Goal: Information Seeking & Learning: Learn about a topic

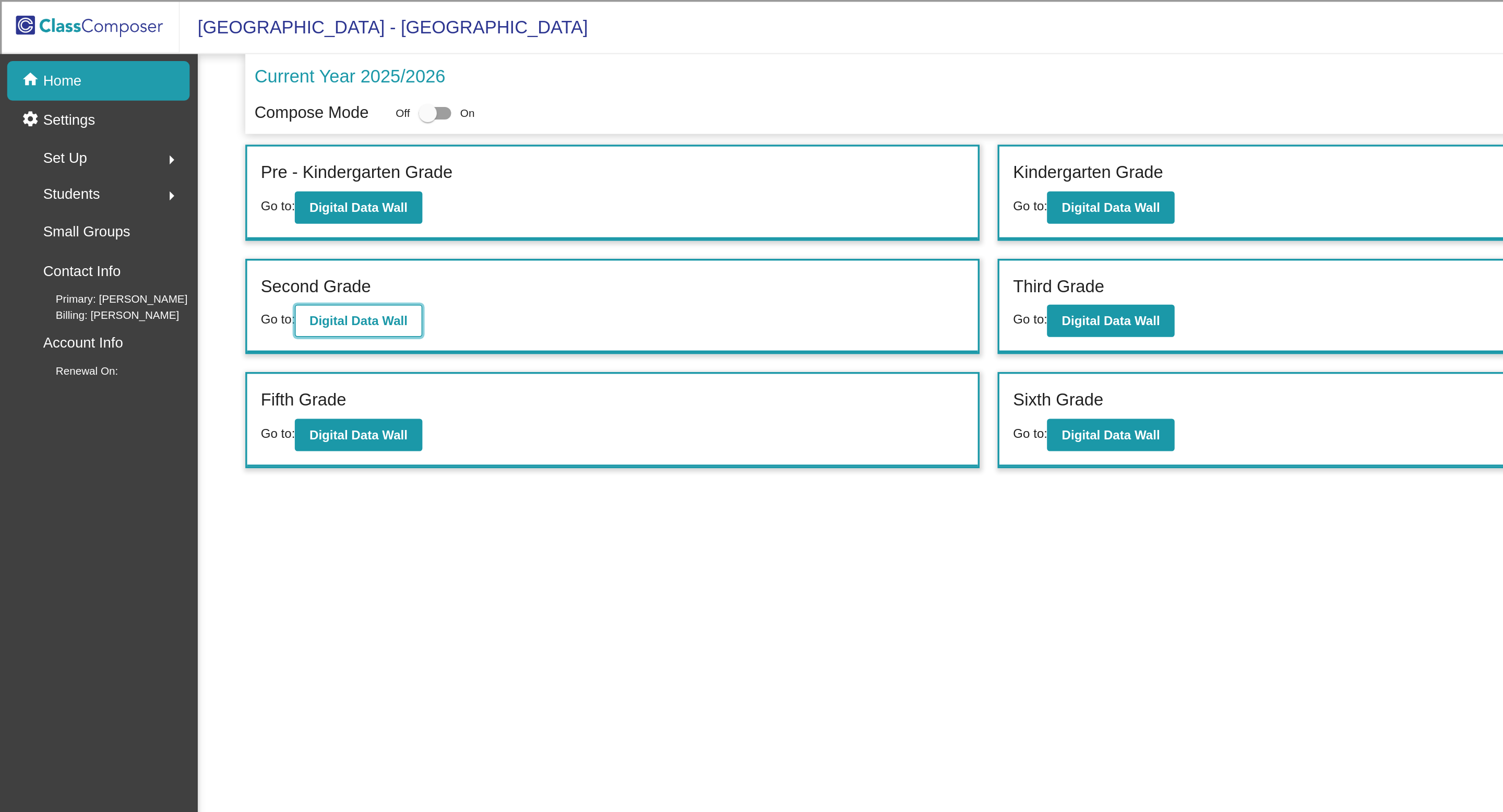
click at [212, 185] on b "Digital Data Wall" at bounding box center [208, 186] width 57 height 8
click at [633, 184] on b "Digital Data Wall" at bounding box center [645, 186] width 57 height 8
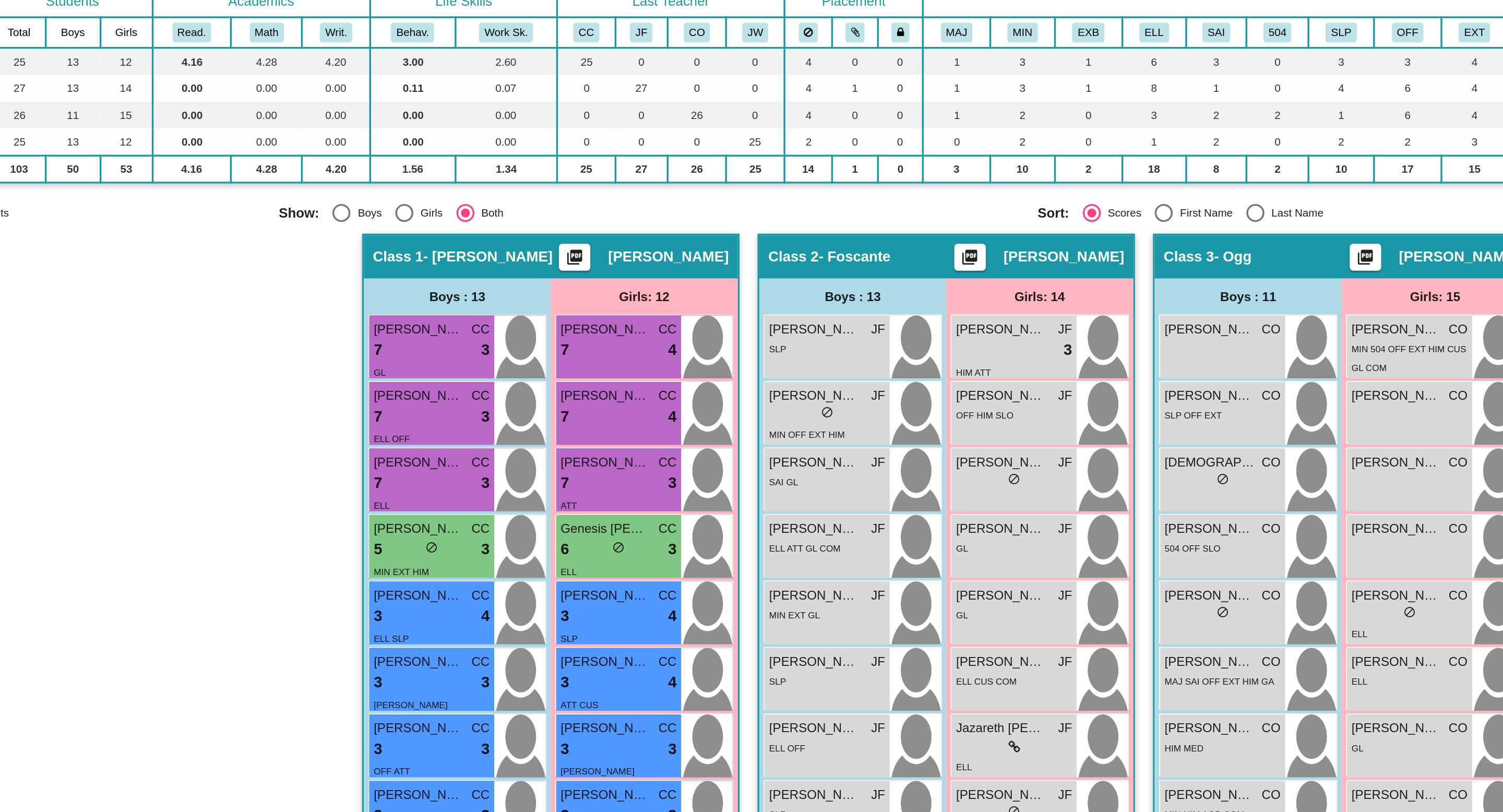
scroll to position [98, 0]
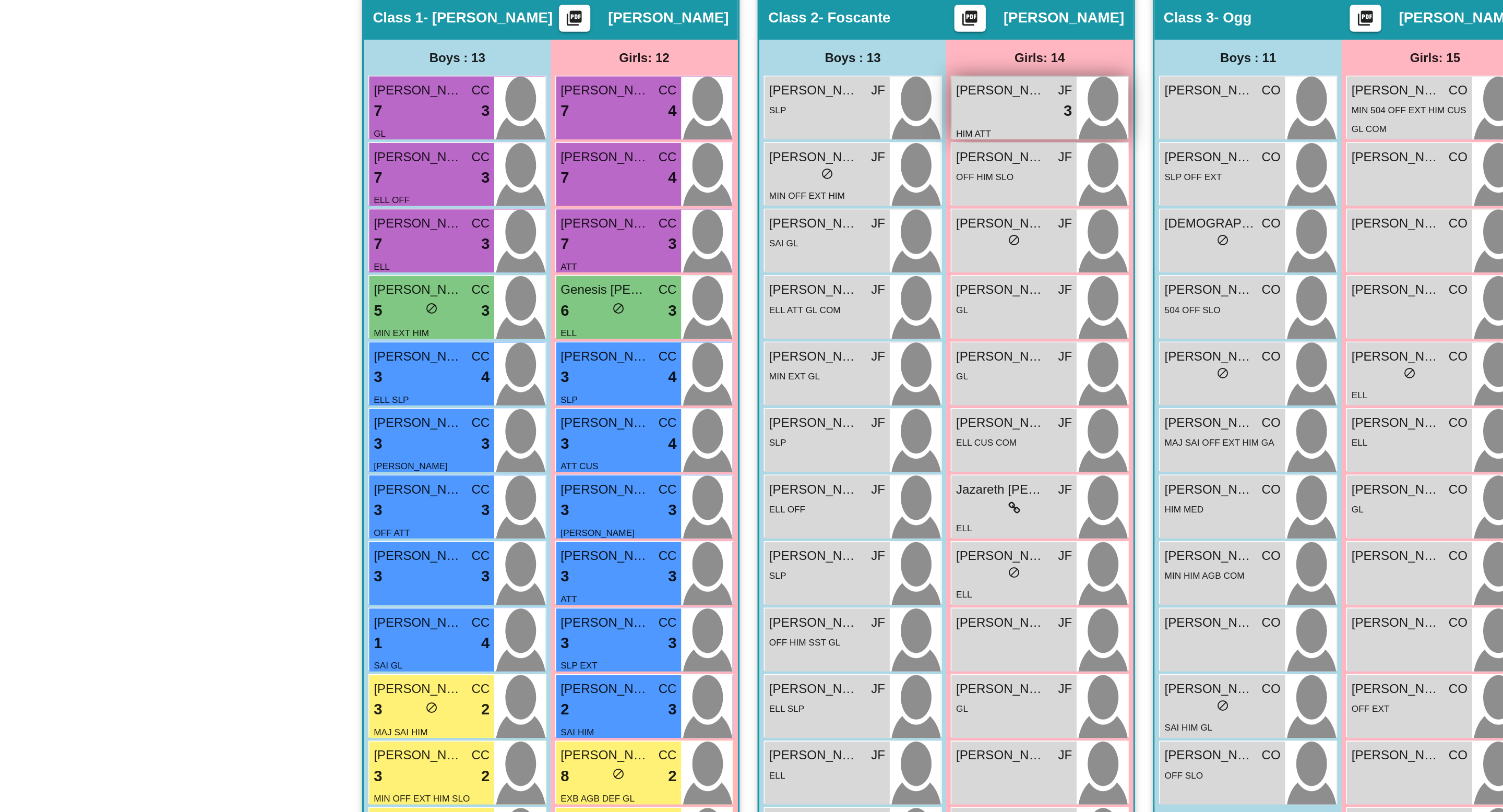
click at [677, 249] on div "HIM ATT" at bounding box center [681, 249] width 67 height 11
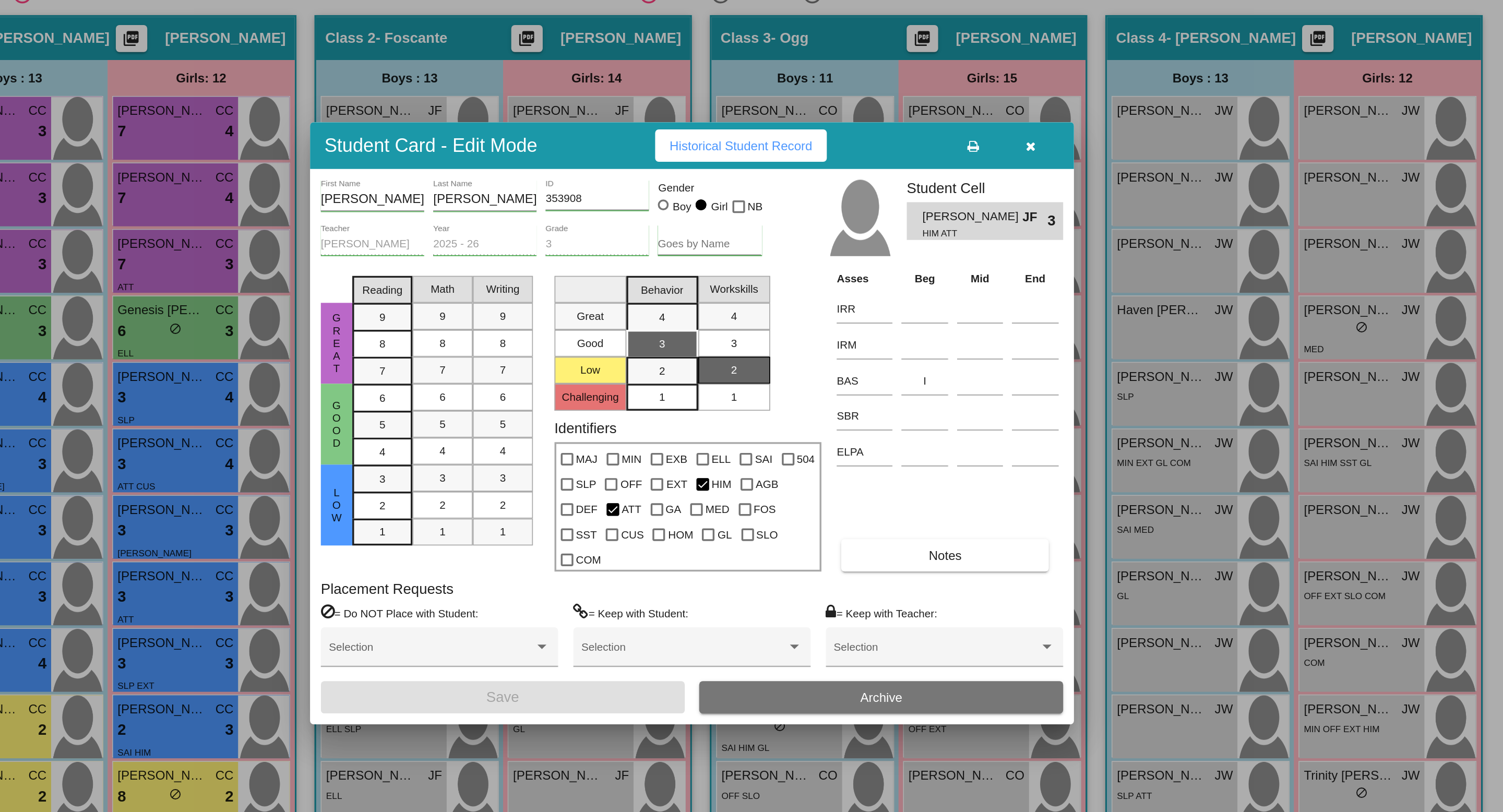
click at [804, 249] on span "Historical Student Record" at bounding box center [780, 245] width 83 height 8
click at [946, 249] on icon "button" at bounding box center [948, 245] width 6 height 8
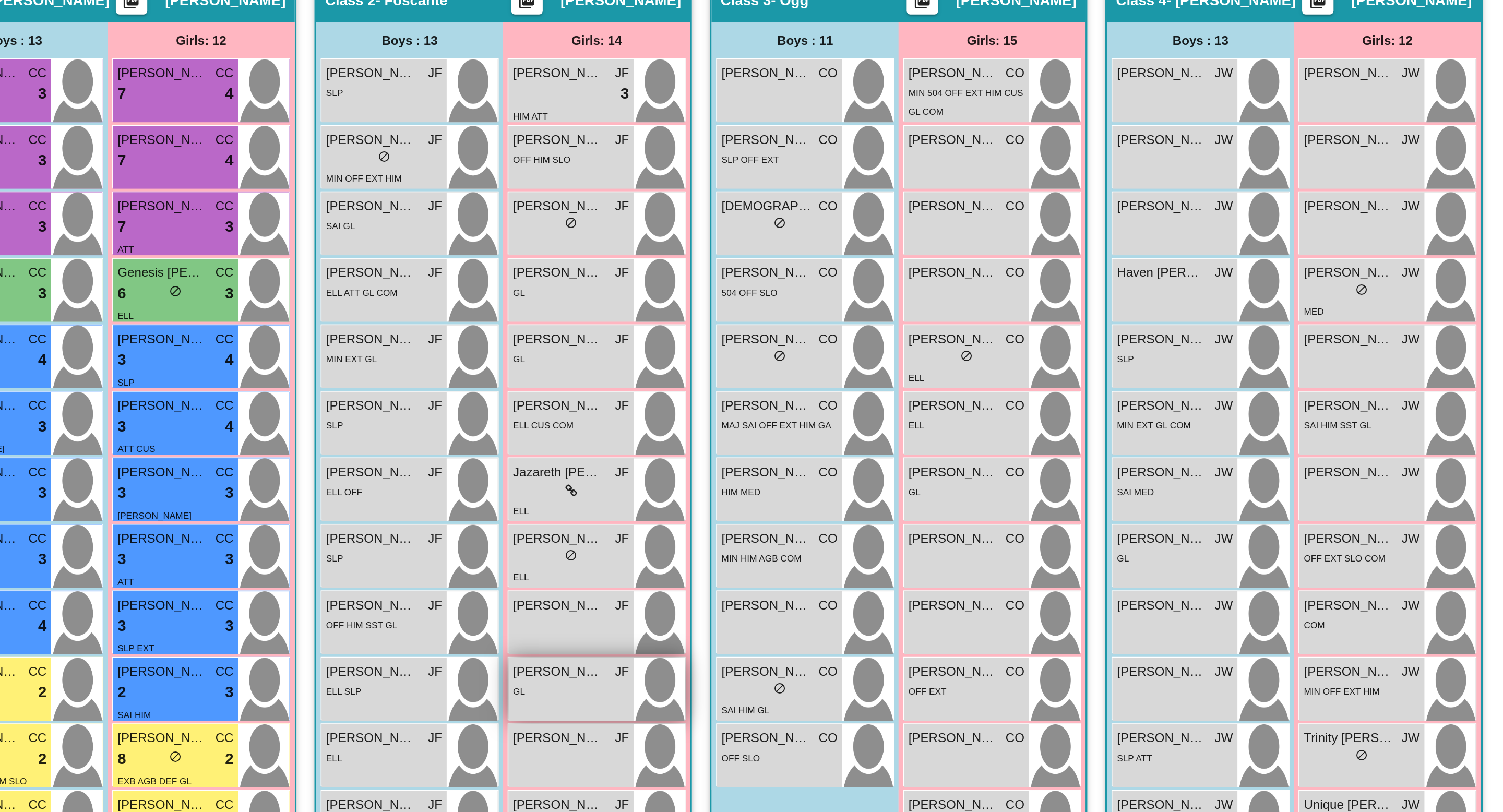
click at [670, 579] on div "GL" at bounding box center [681, 583] width 67 height 11
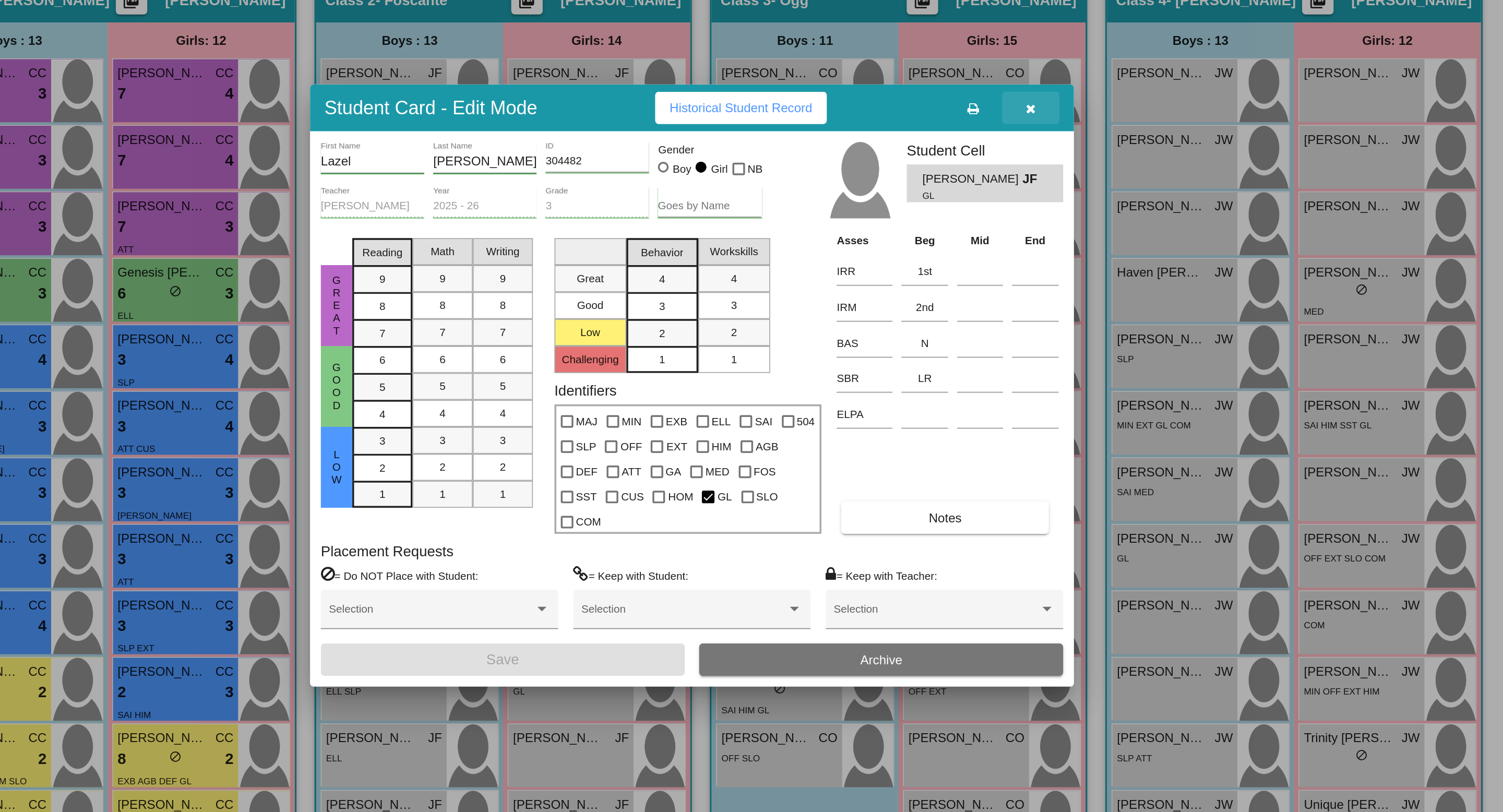
click at [951, 249] on icon "button" at bounding box center [948, 245] width 6 height 8
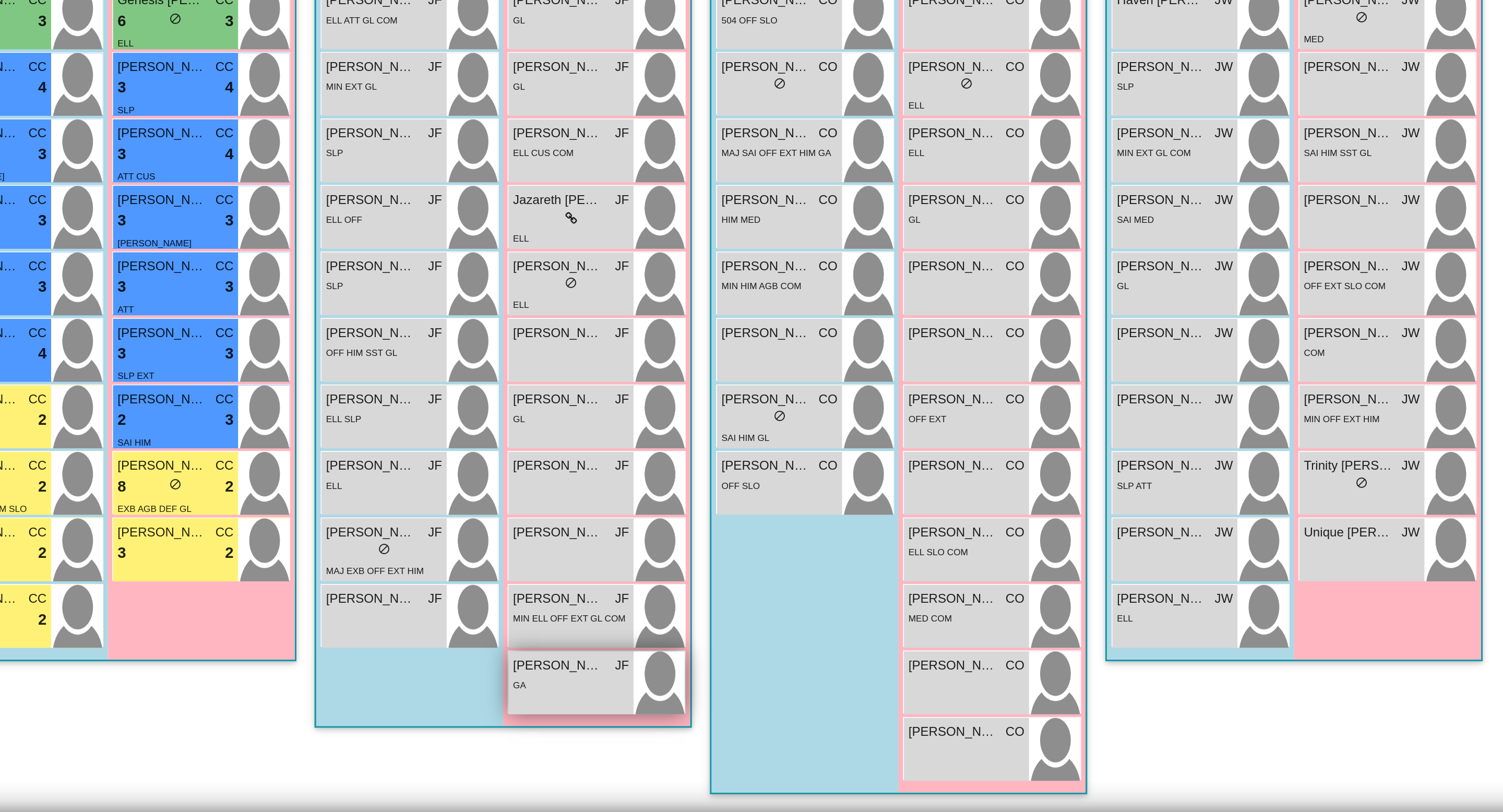
click at [691, 736] on div "GA" at bounding box center [681, 738] width 67 height 11
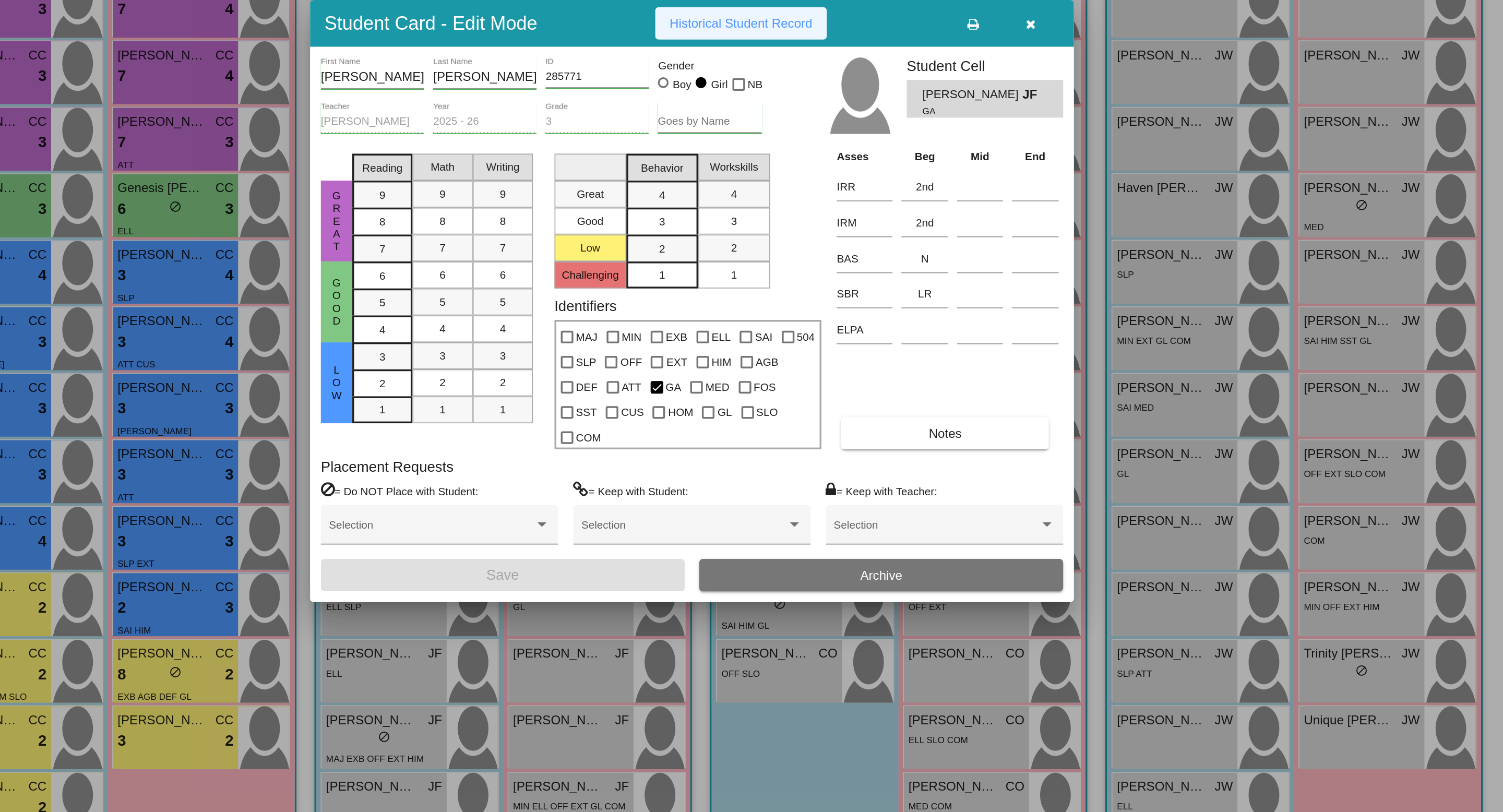
click at [781, 249] on span "Historical Student Record" at bounding box center [780, 245] width 83 height 8
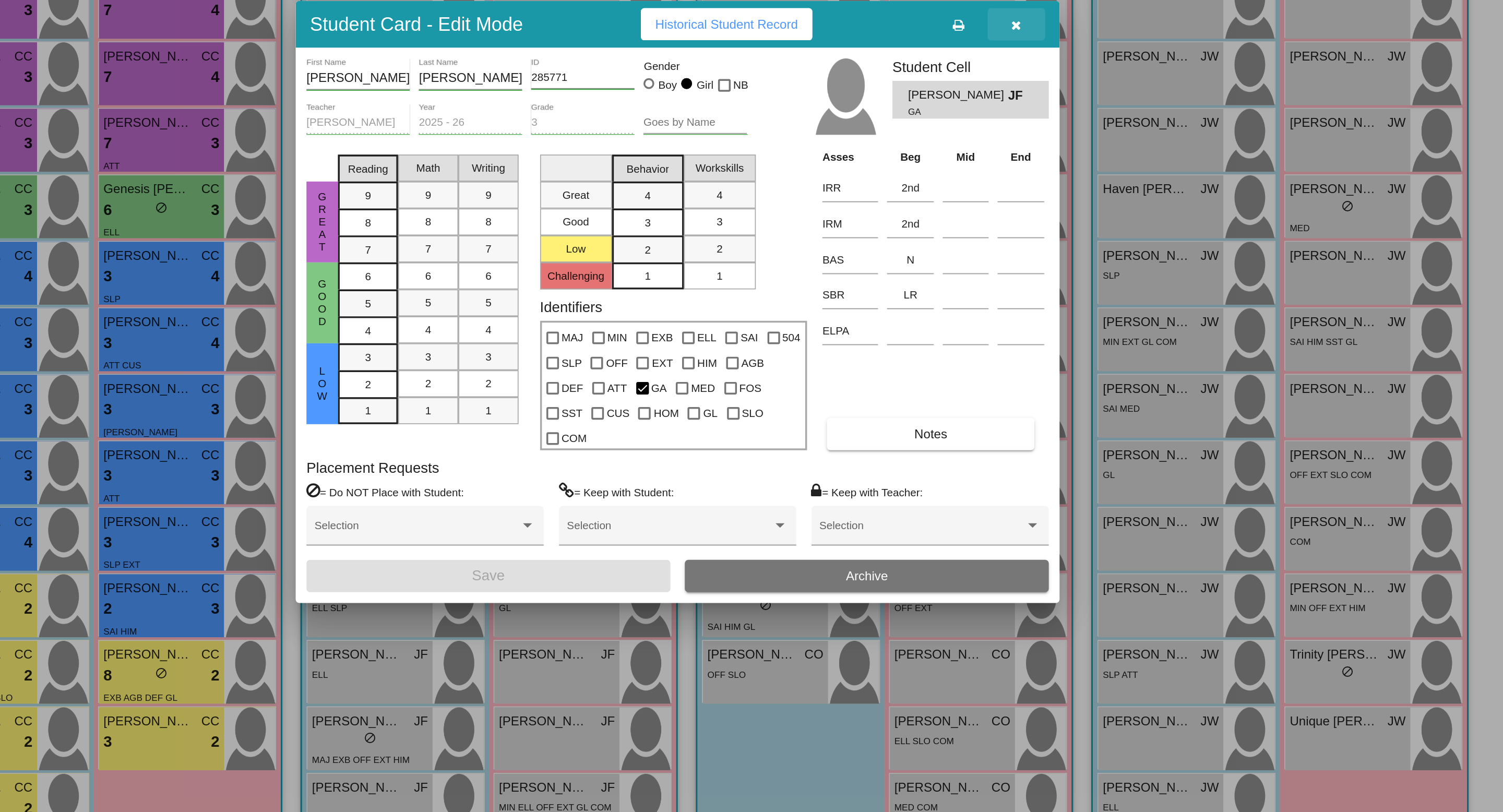
click at [950, 249] on icon "button" at bounding box center [948, 245] width 6 height 8
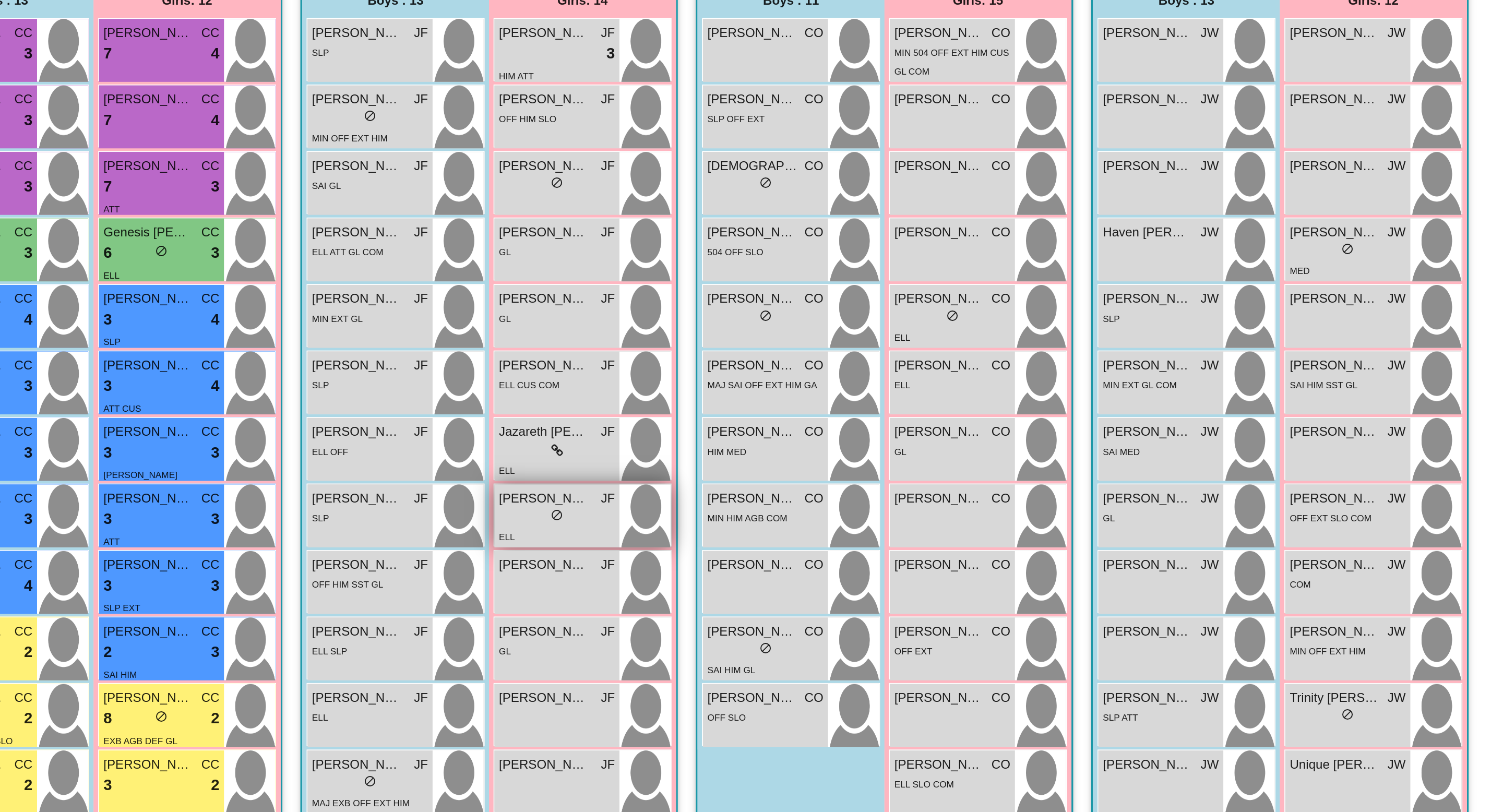
scroll to position [80, 0]
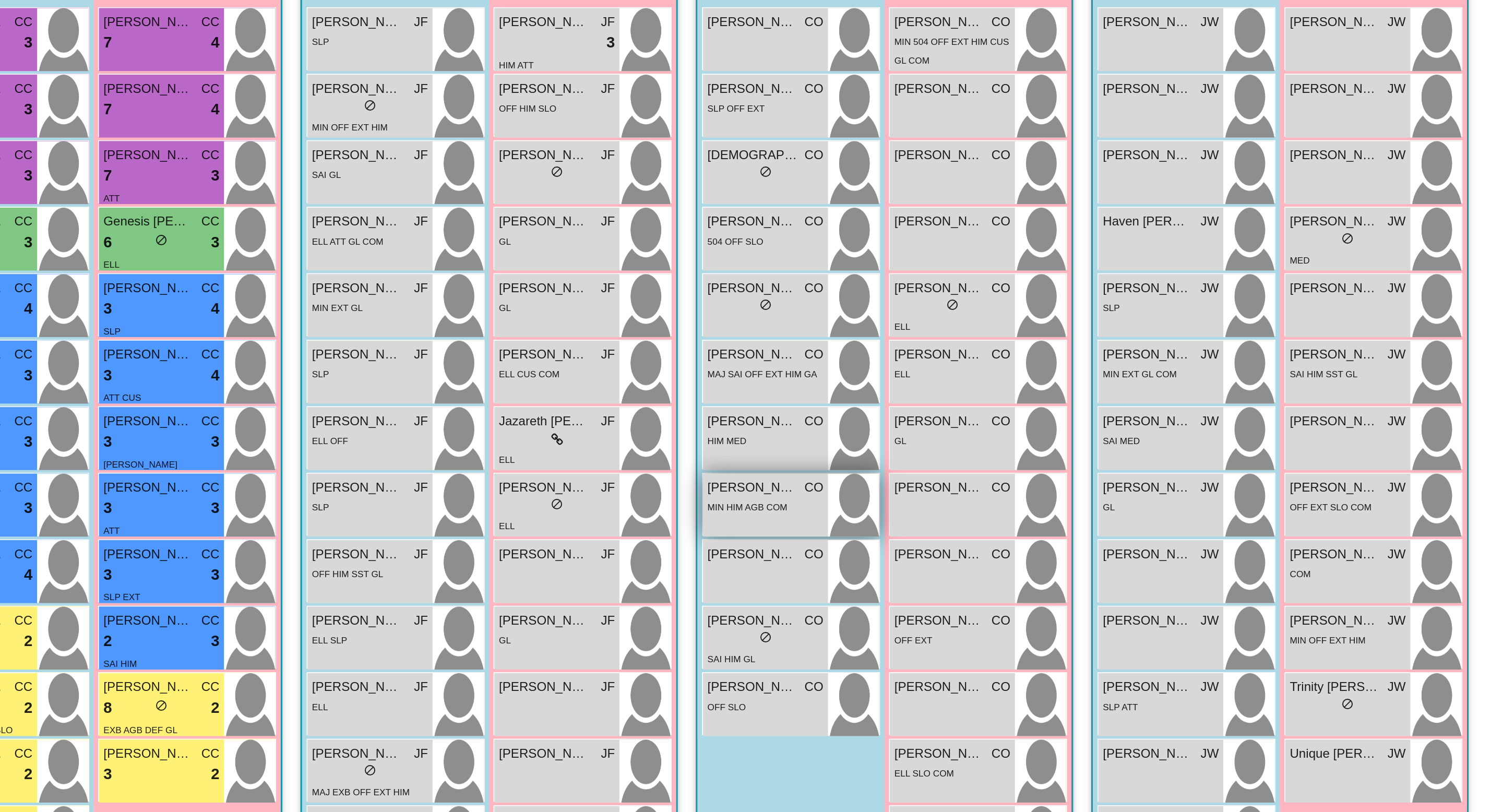
click at [813, 523] on div "MIN HIM AGB COM" at bounding box center [802, 525] width 67 height 11
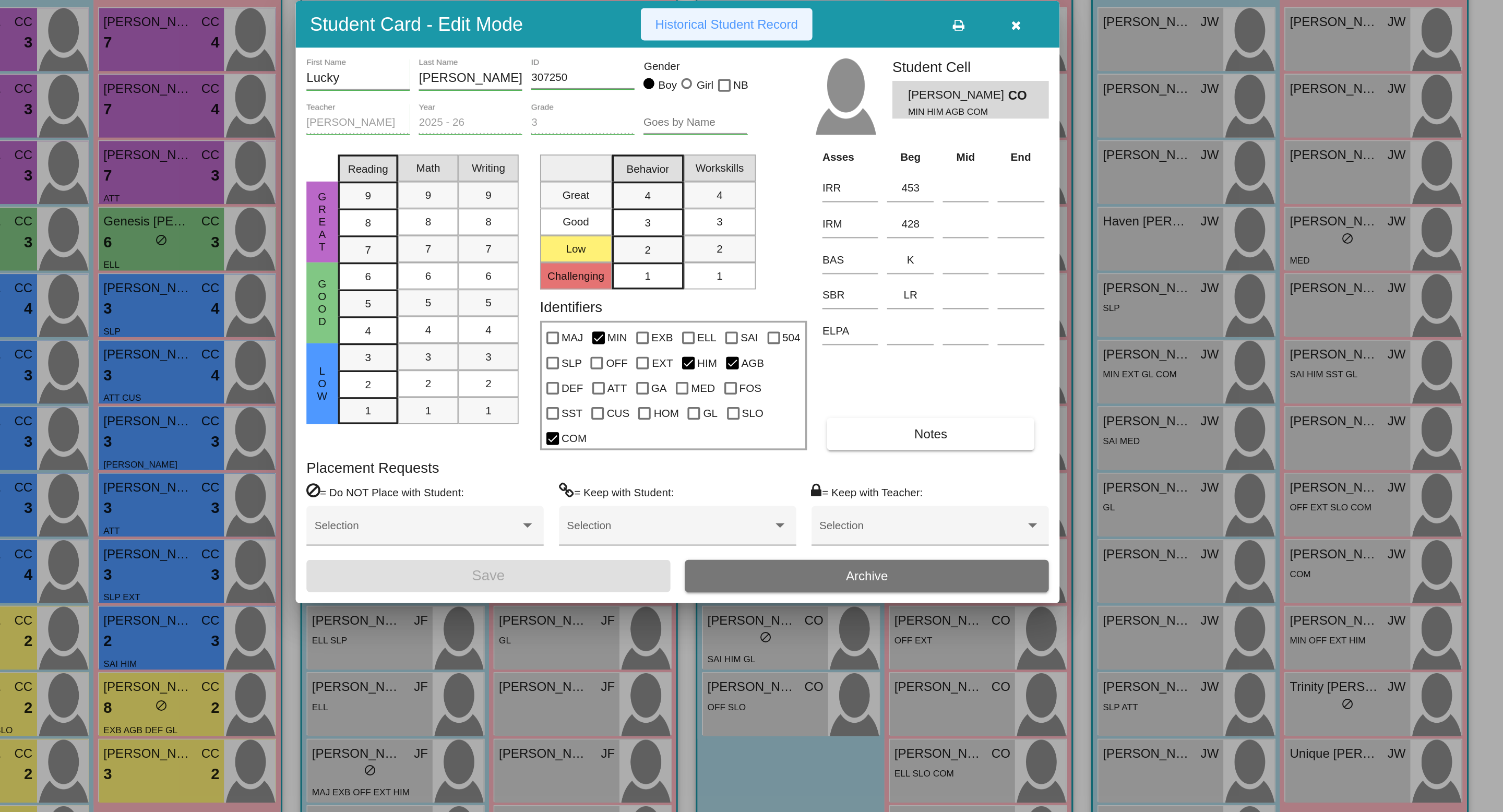
click at [792, 249] on span "Historical Student Record" at bounding box center [780, 245] width 83 height 8
click at [953, 253] on button "button" at bounding box center [948, 244] width 33 height 19
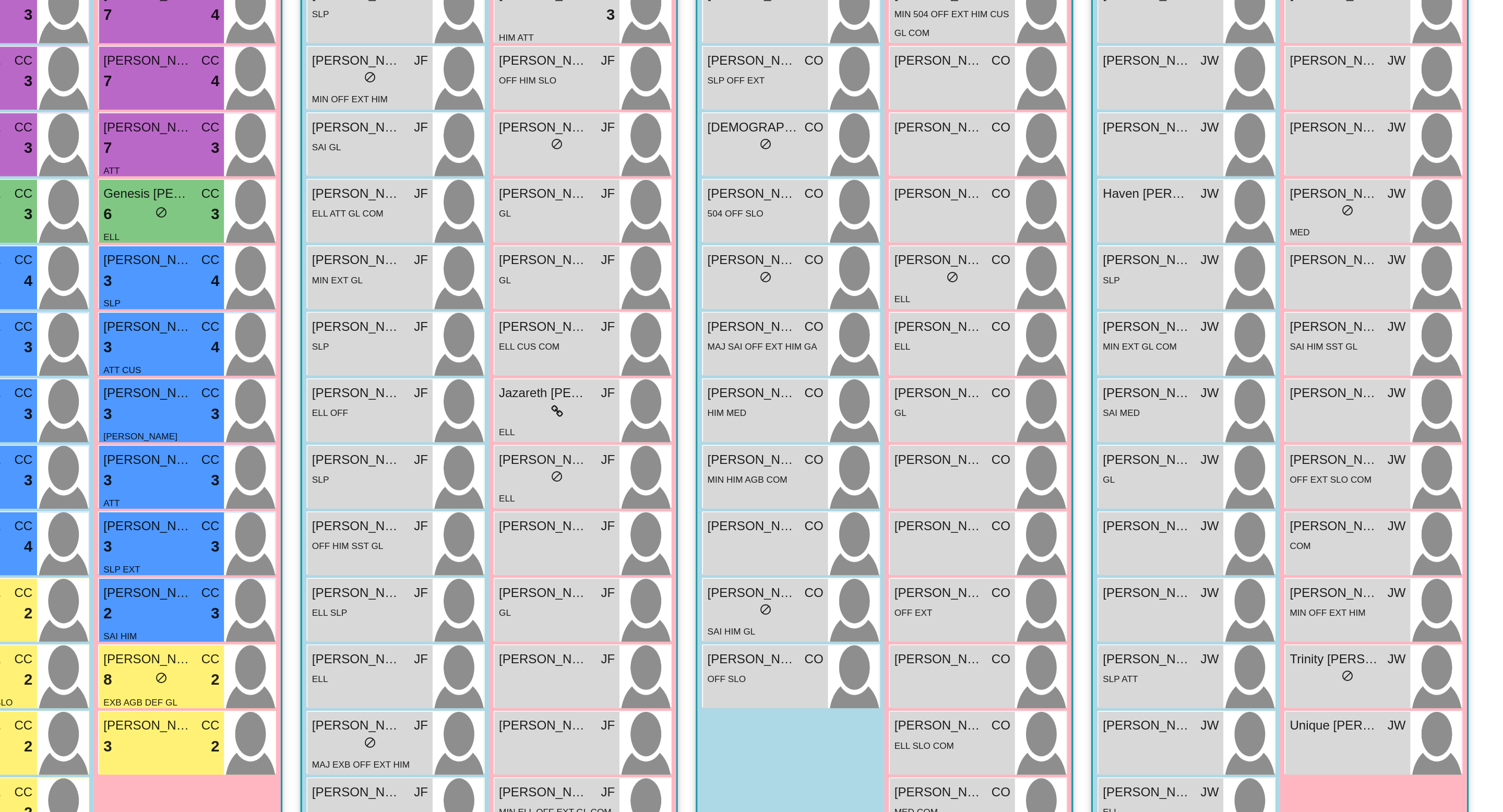
scroll to position [98, 0]
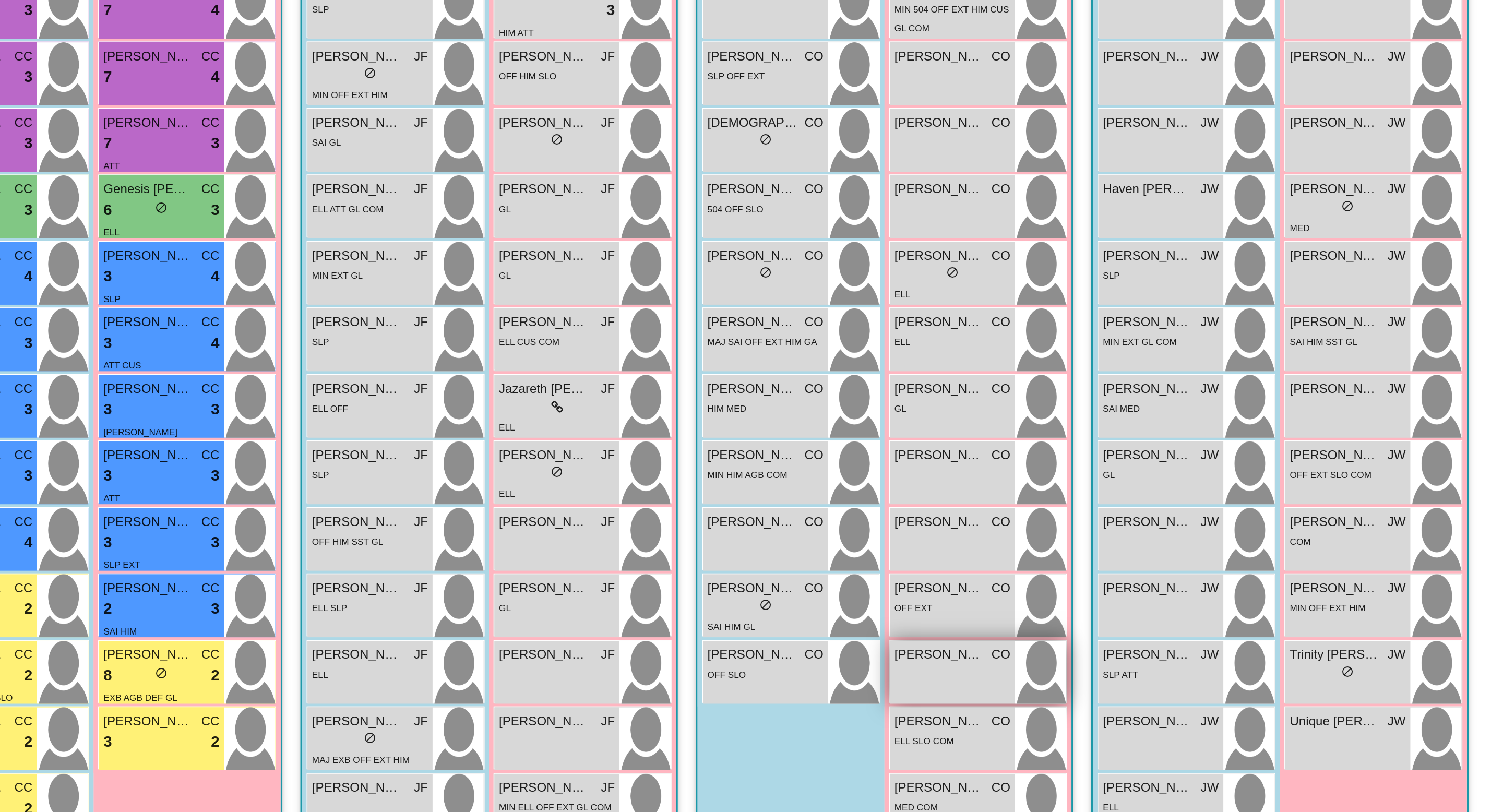
click at [901, 609] on span "[PERSON_NAME]" at bounding box center [903, 611] width 52 height 11
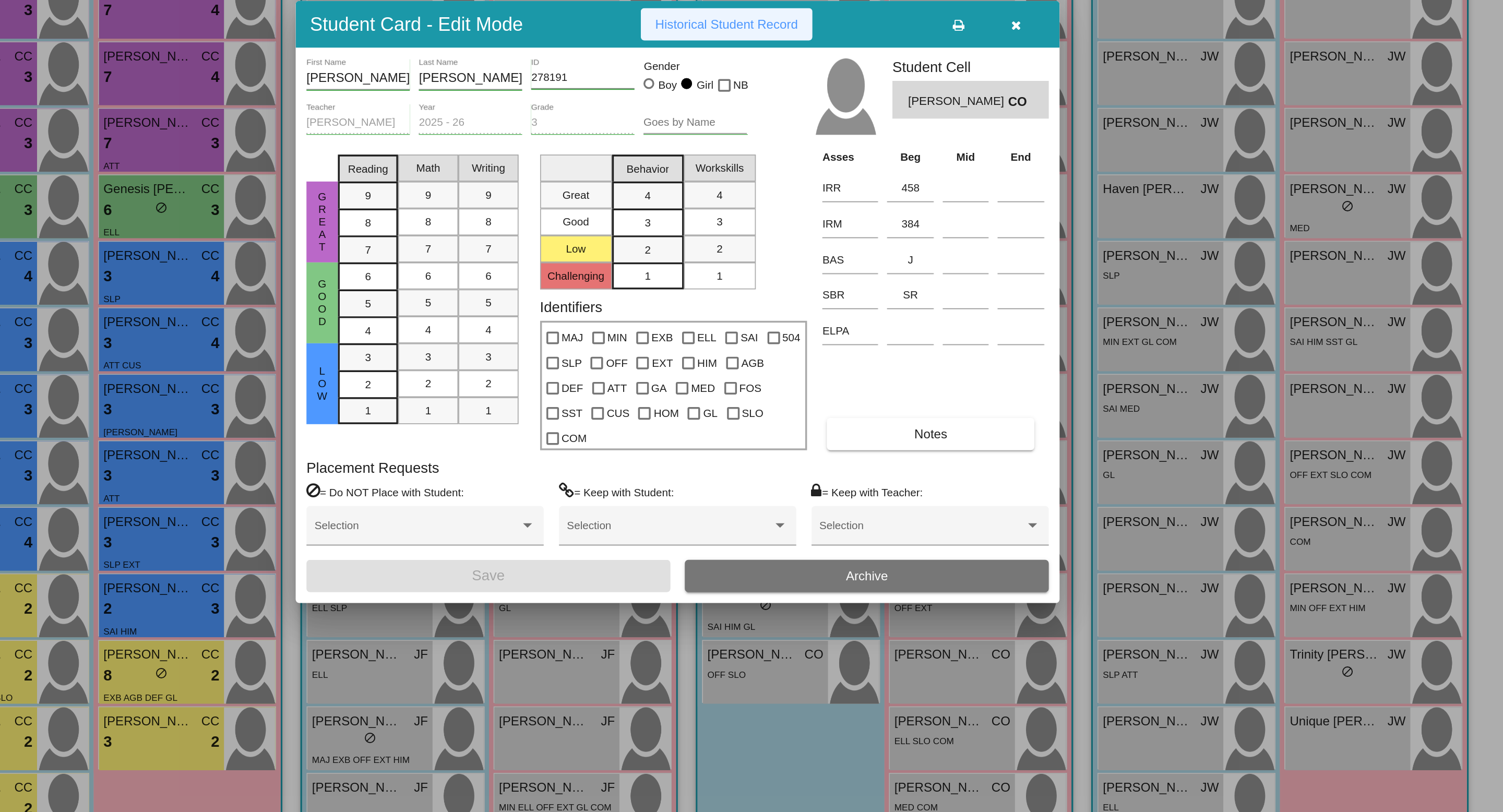
click at [771, 254] on button "Historical Student Record" at bounding box center [780, 244] width 100 height 19
click at [783, 249] on span "Historical Student Record" at bounding box center [780, 245] width 83 height 8
click at [946, 249] on icon "button" at bounding box center [948, 245] width 6 height 8
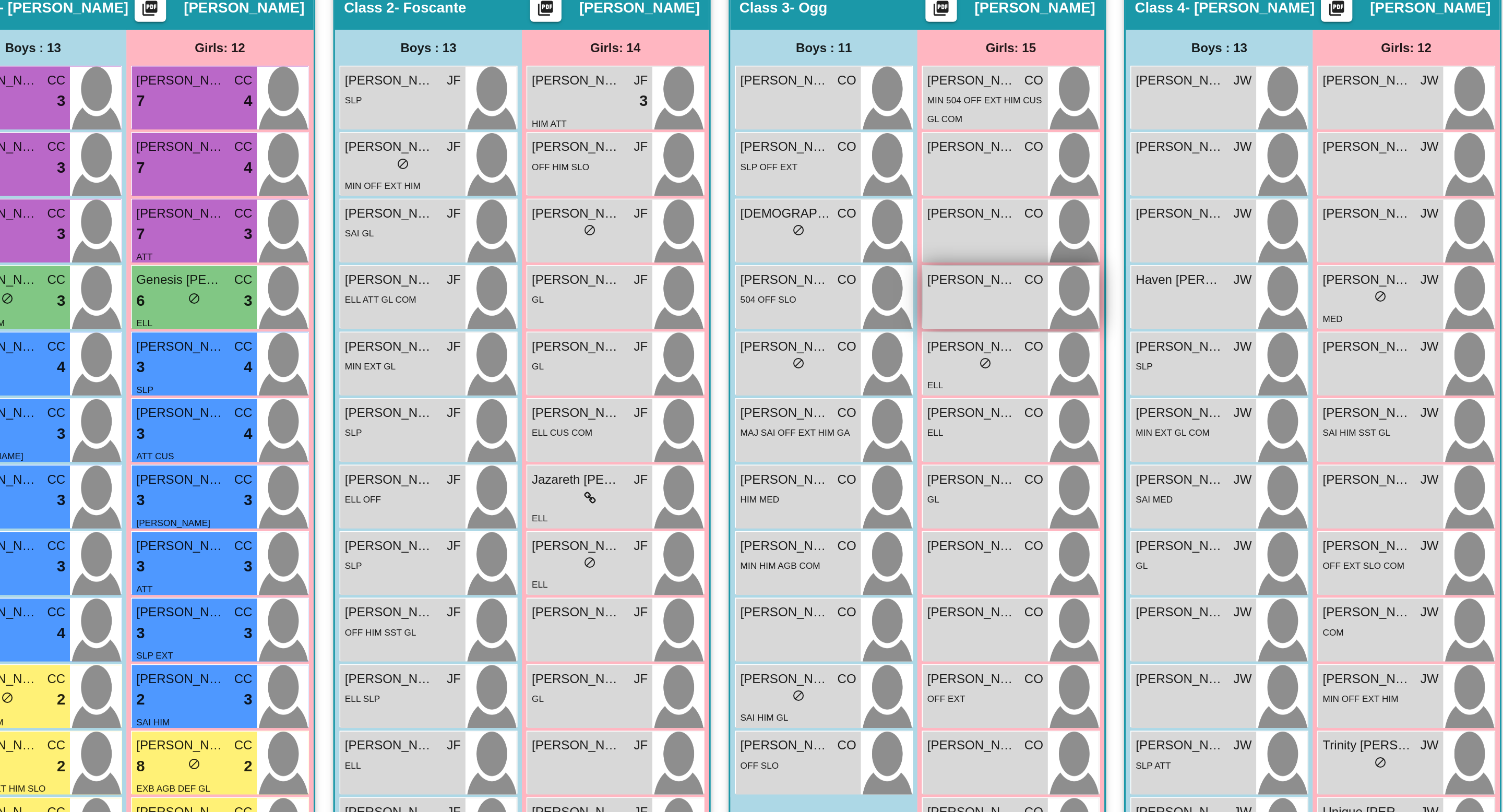
scroll to position [0, 0]
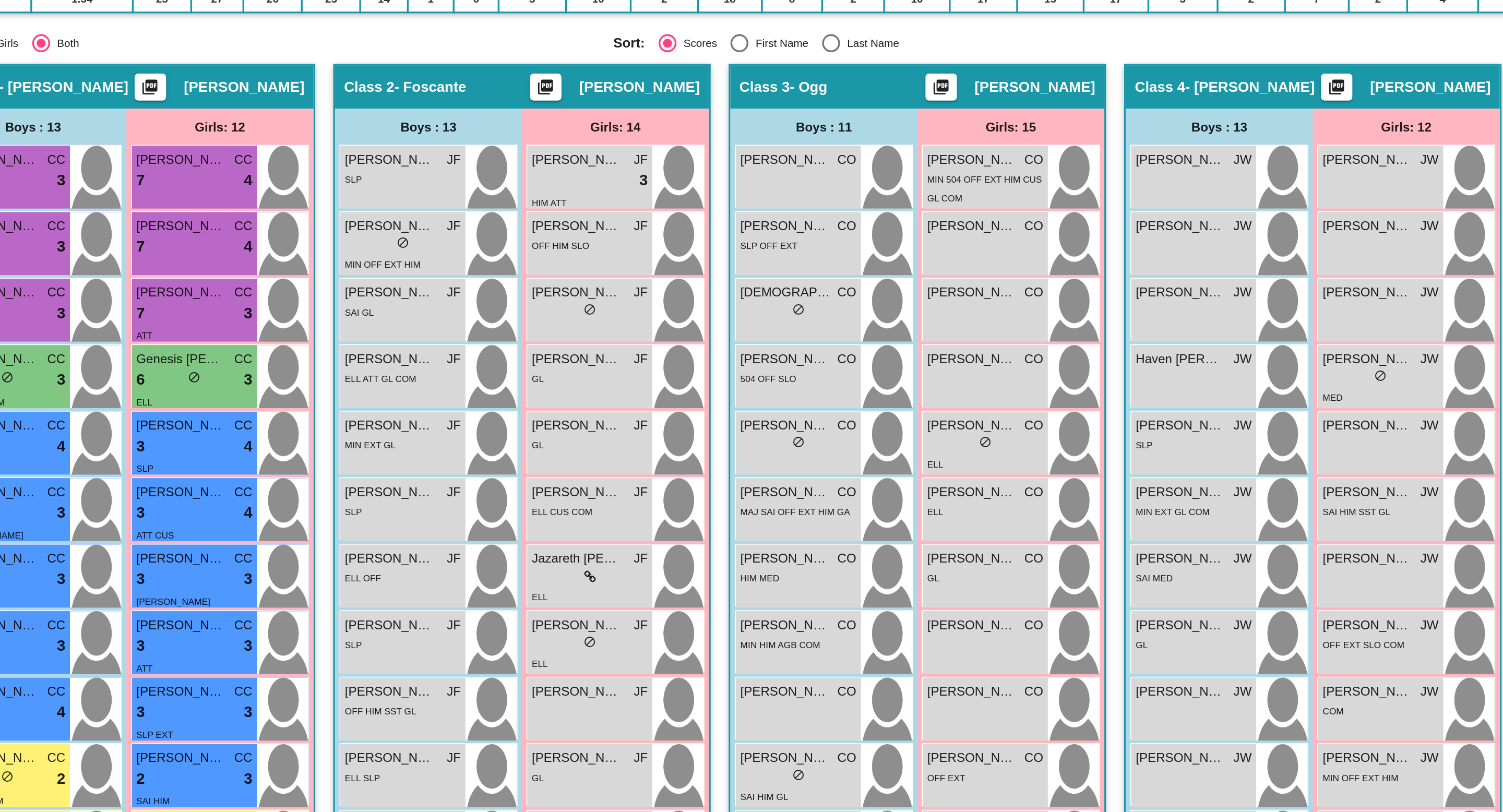
click at [650, 256] on mat-radio-group "Show: Boys Girls Both" at bounding box center [470, 255] width 433 height 10
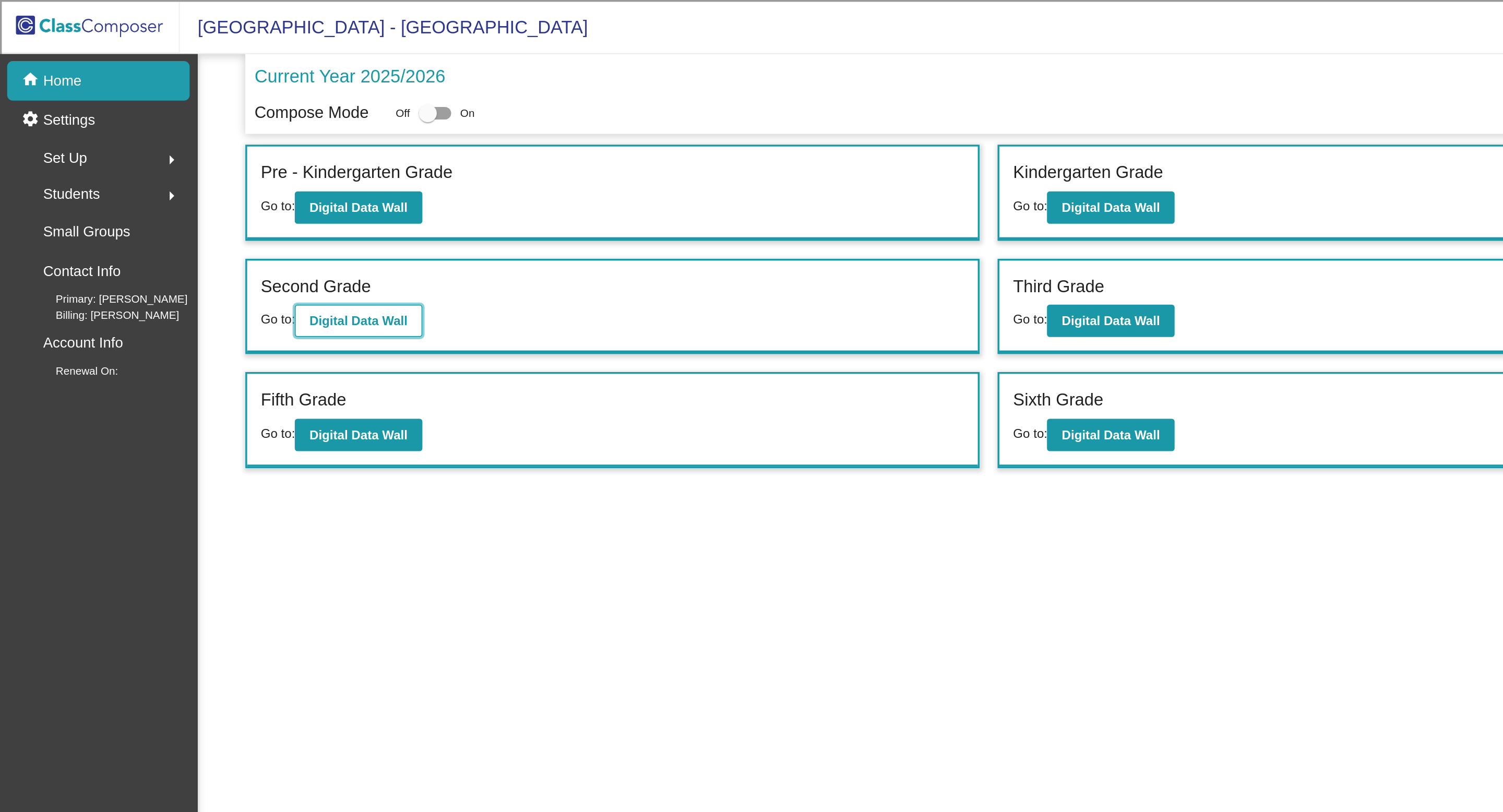
click at [217, 190] on b "Digital Data Wall" at bounding box center [208, 186] width 57 height 8
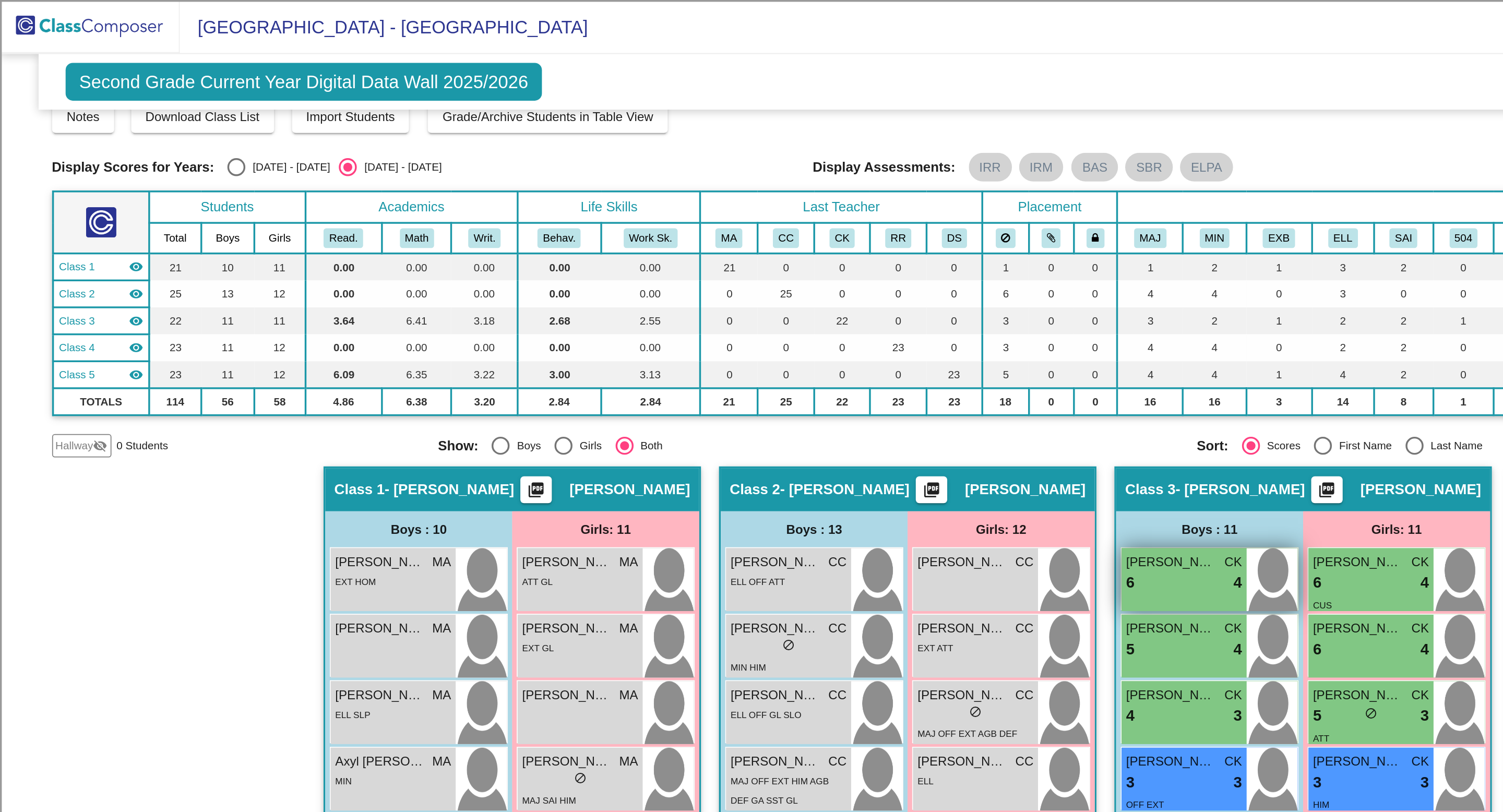
scroll to position [37, 0]
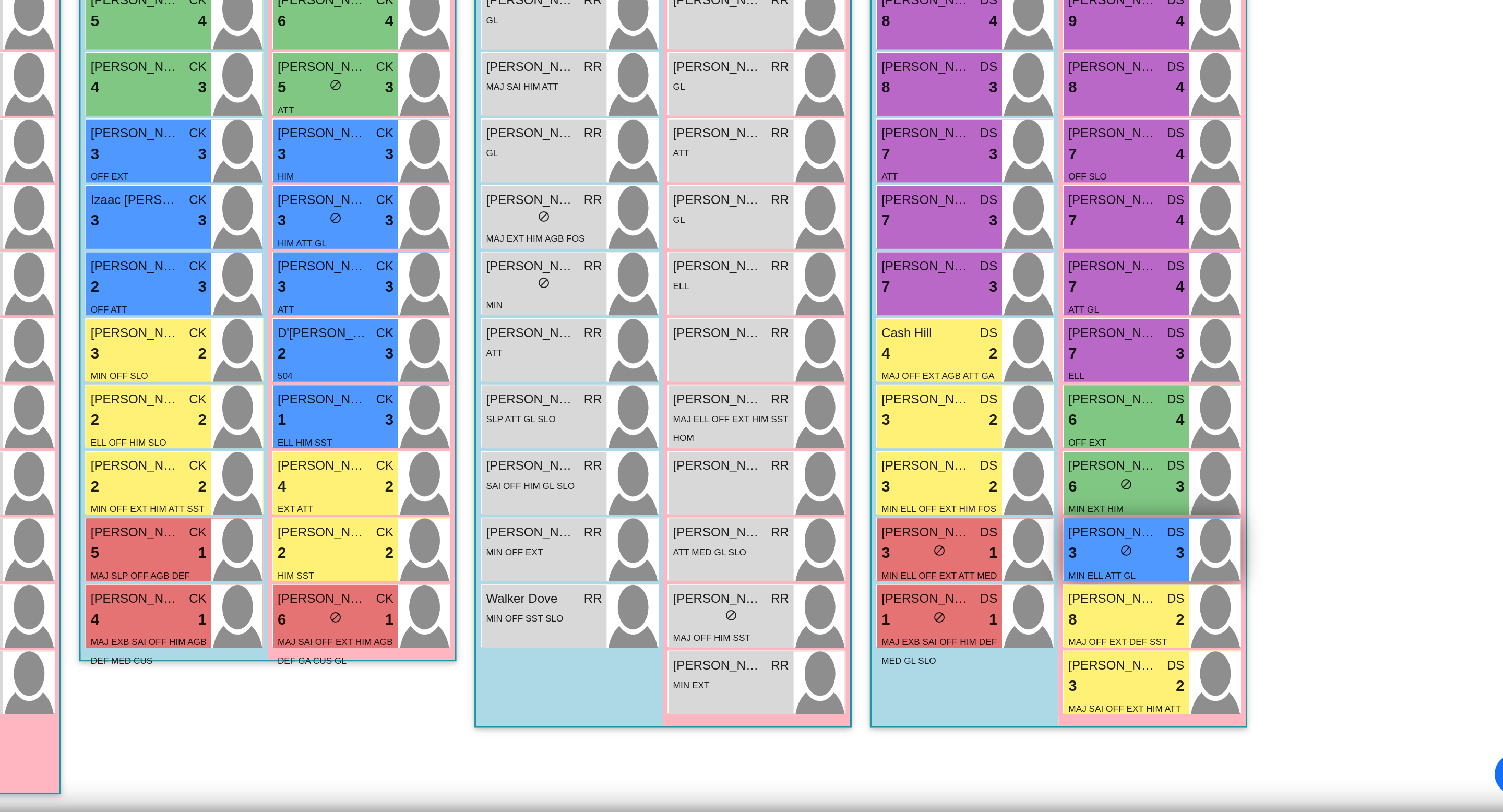
click at [1262, 651] on span "[PERSON_NAME]" at bounding box center [1248, 649] width 52 height 11
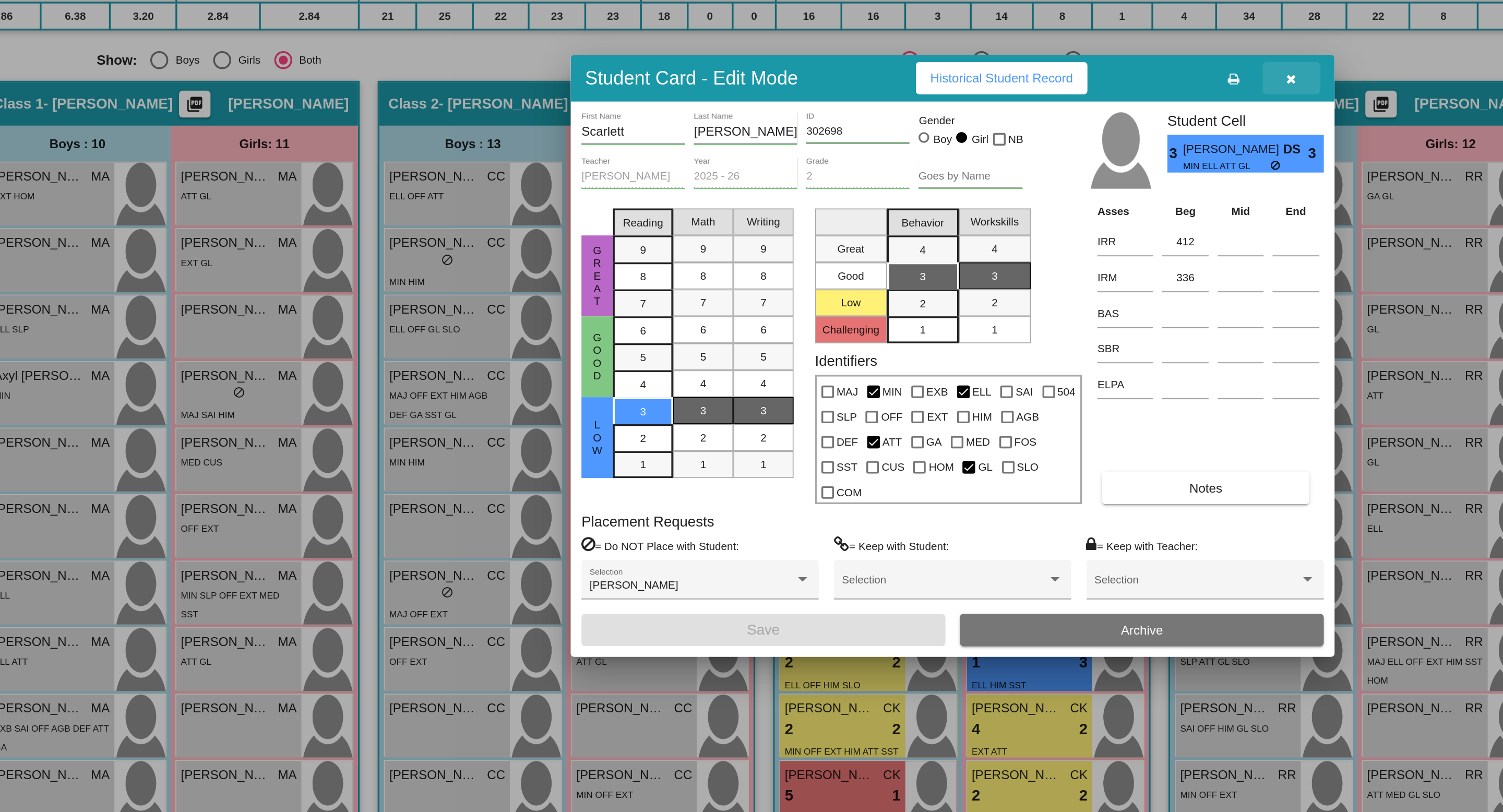
click at [950, 249] on icon "button" at bounding box center [948, 245] width 6 height 8
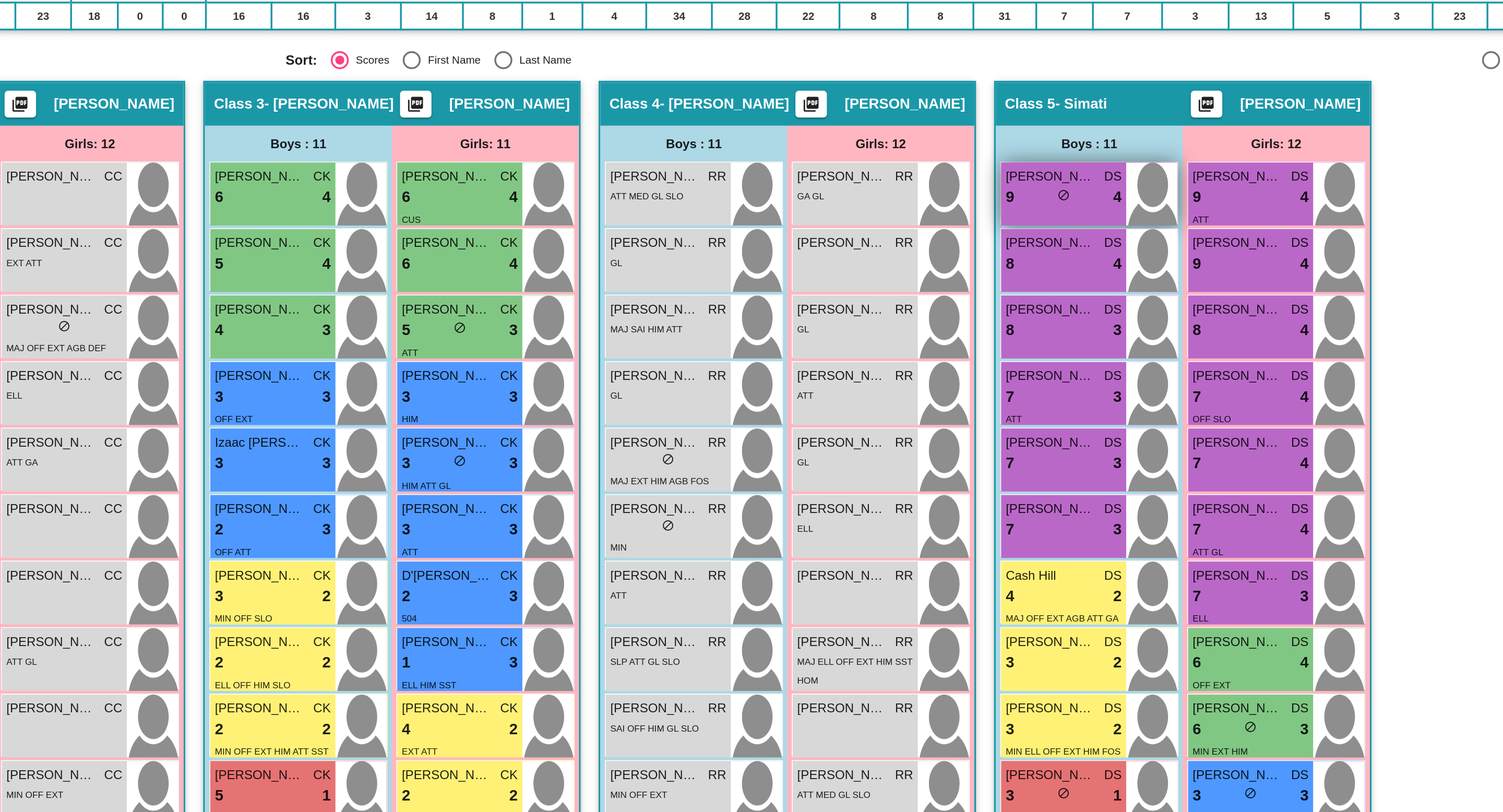
click at [1131, 318] on div "9 lock do_not_disturb_alt 4" at bounding box center [1146, 314] width 67 height 14
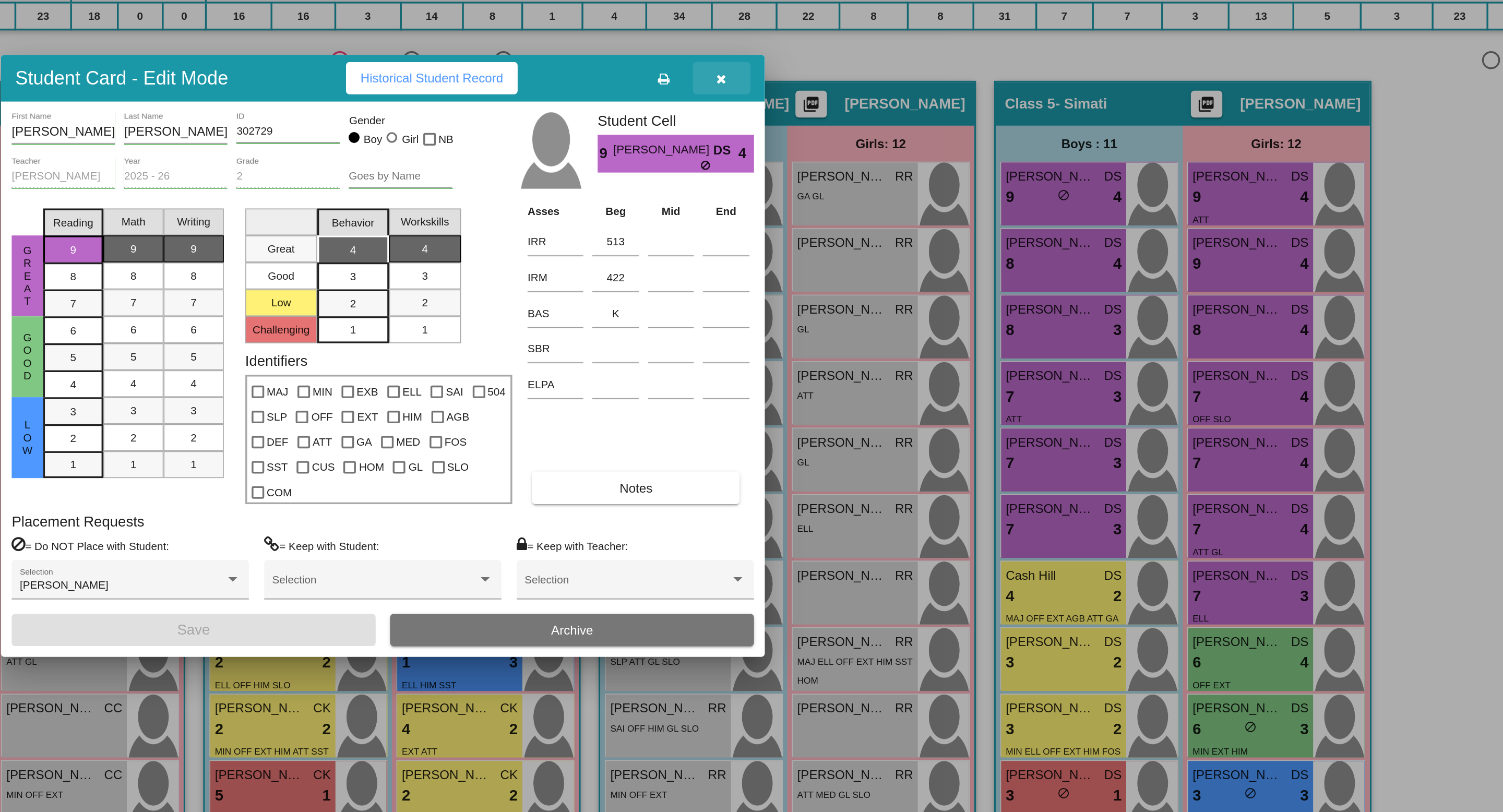
click at [947, 254] on button "button" at bounding box center [948, 244] width 33 height 19
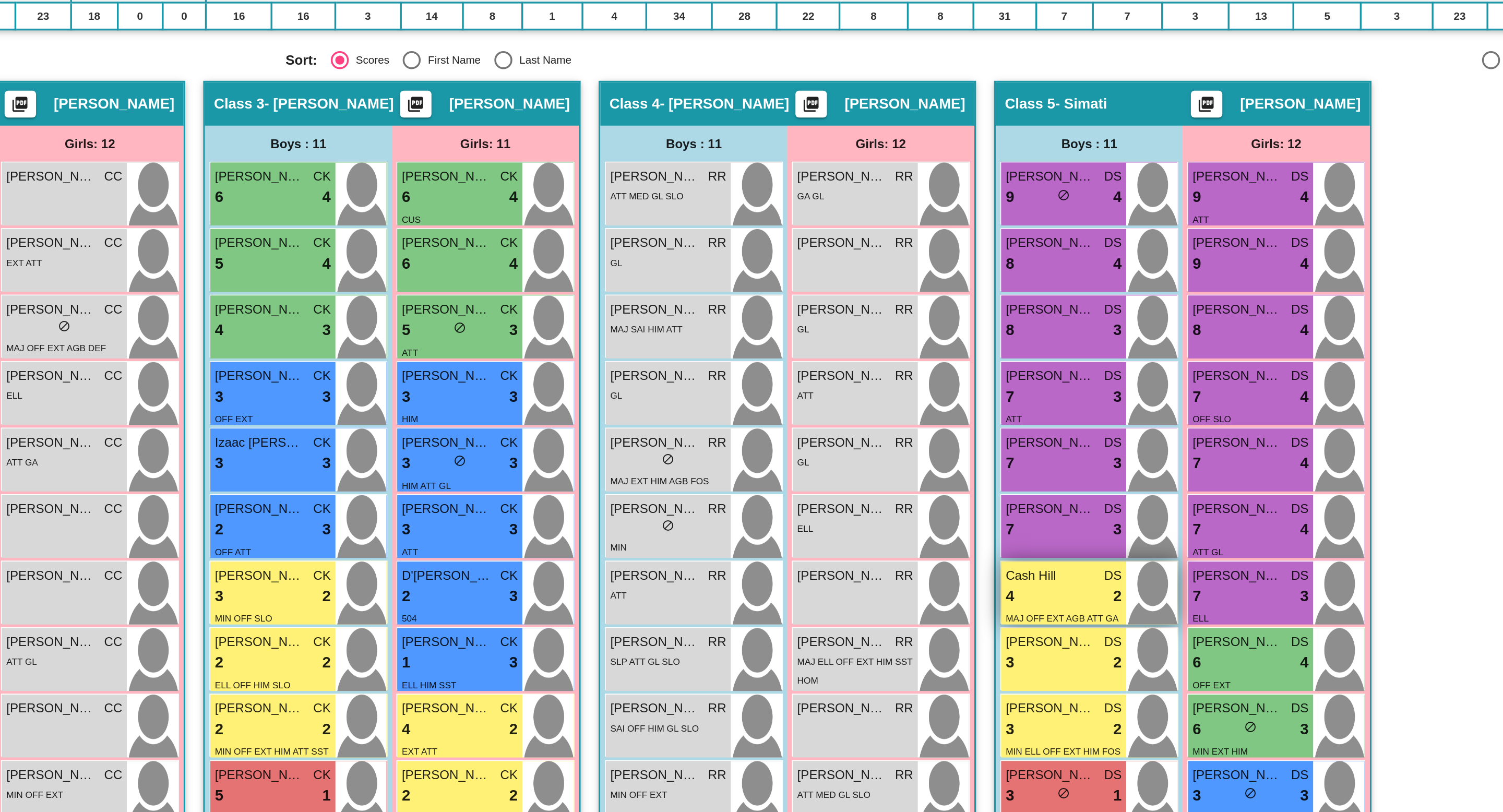
click at [1150, 548] on div "4 lock do_not_disturb_alt 2" at bounding box center [1146, 546] width 67 height 14
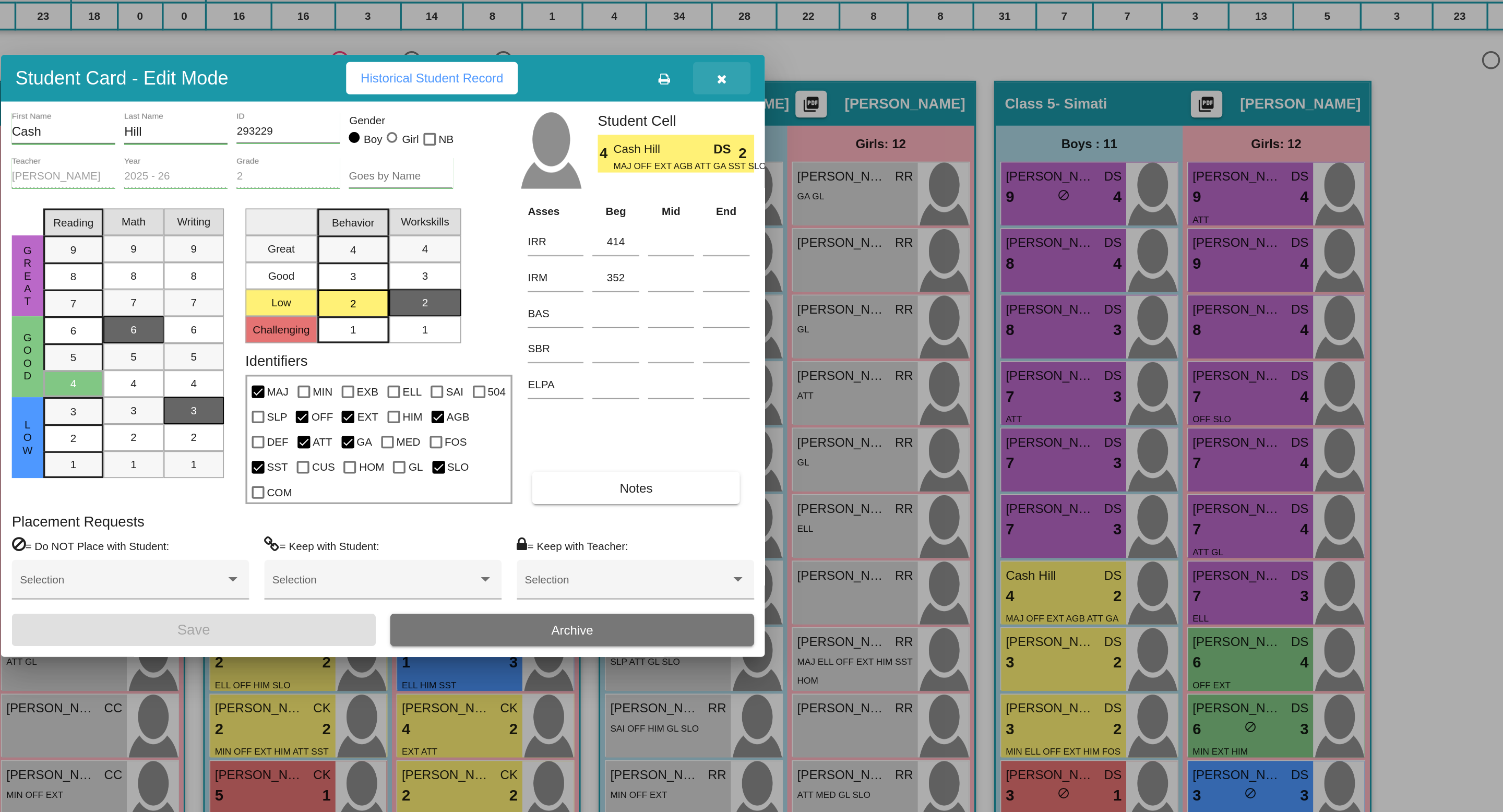
click at [947, 249] on icon "button" at bounding box center [948, 245] width 6 height 8
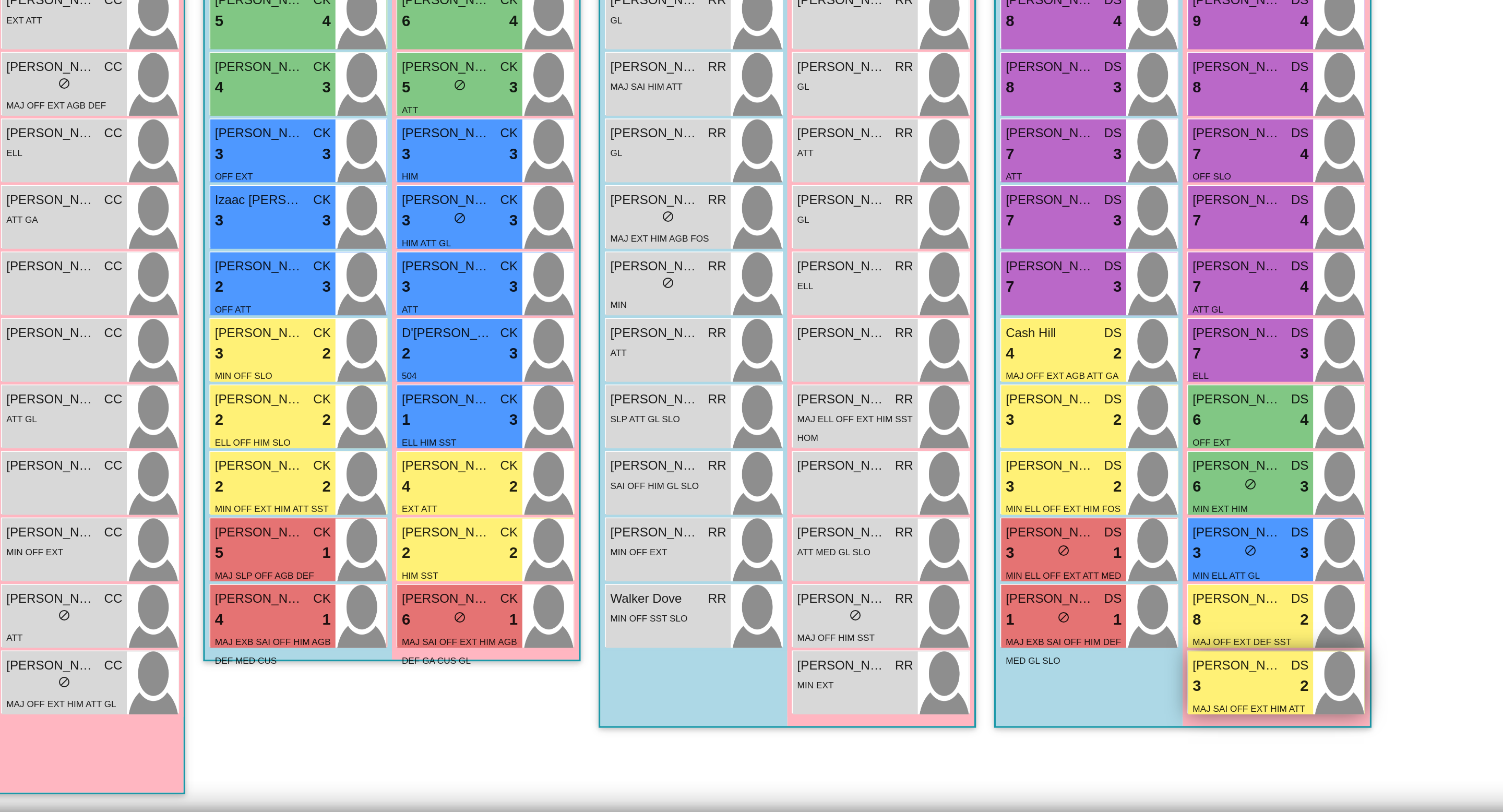
click at [1250, 739] on div "3 lock do_not_disturb_alt 2" at bounding box center [1255, 739] width 67 height 14
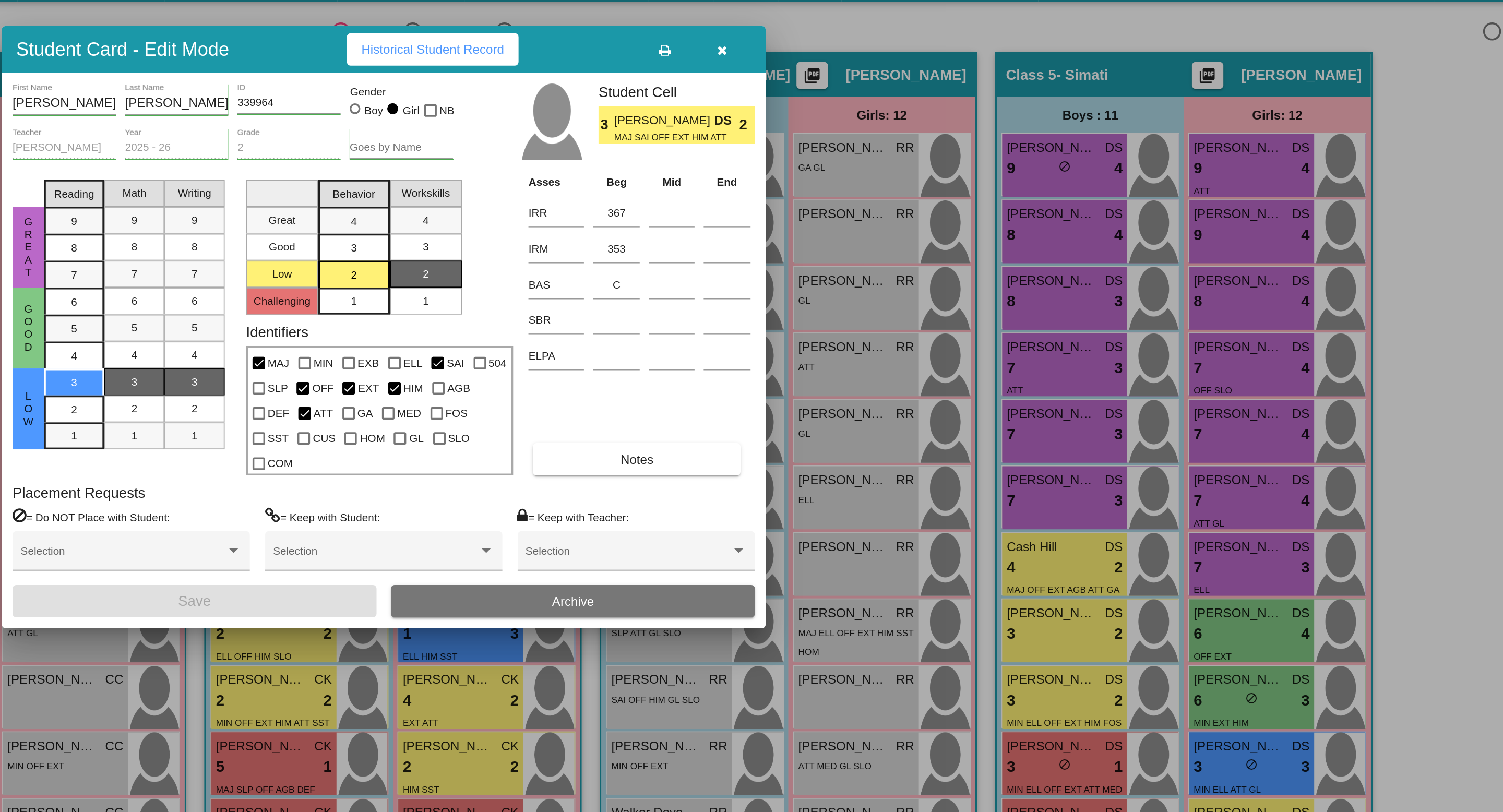
click at [948, 249] on icon "button" at bounding box center [948, 245] width 6 height 8
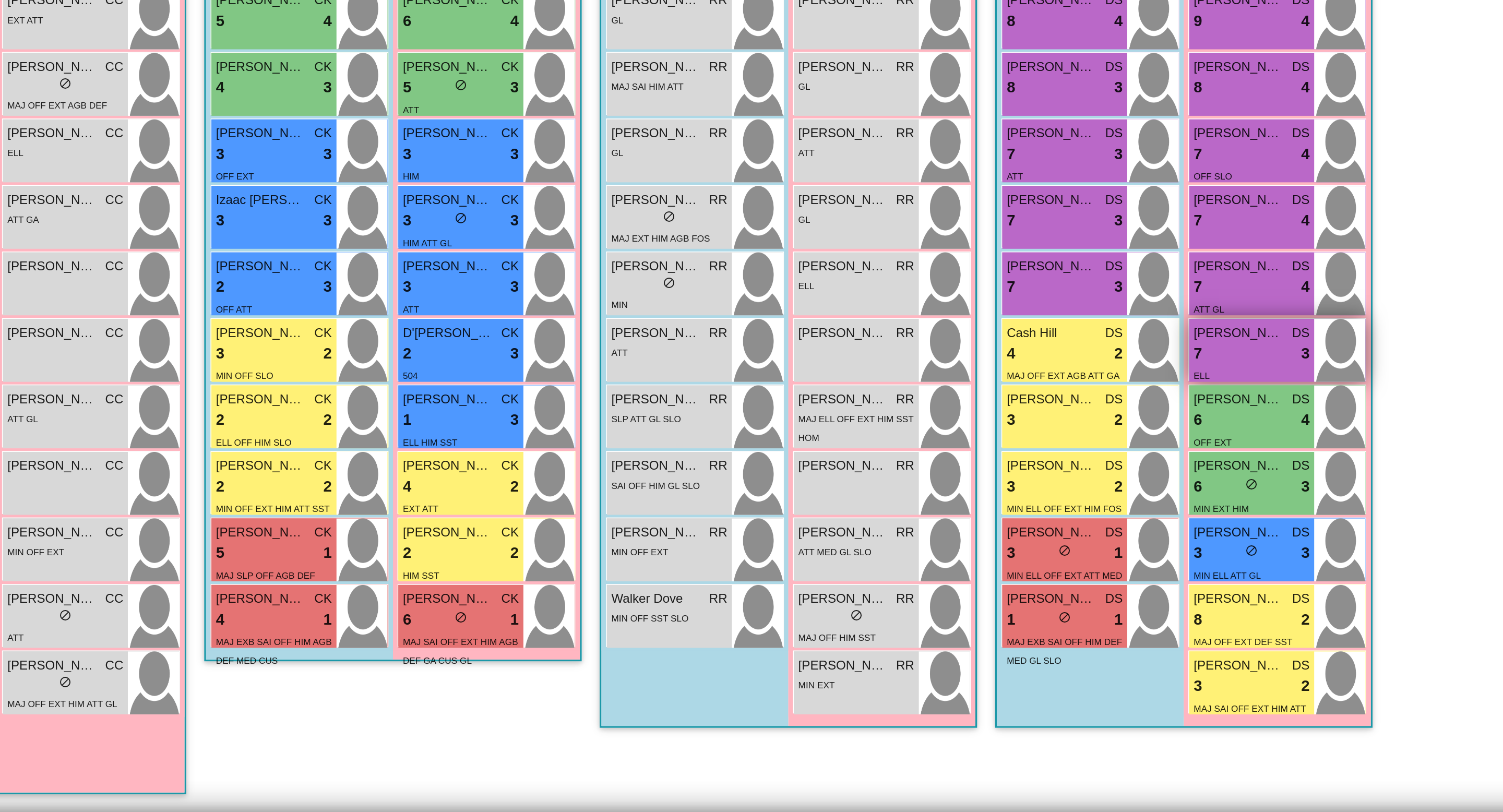
click at [1252, 544] on div "7 lock do_not_disturb_alt 3" at bounding box center [1255, 546] width 67 height 14
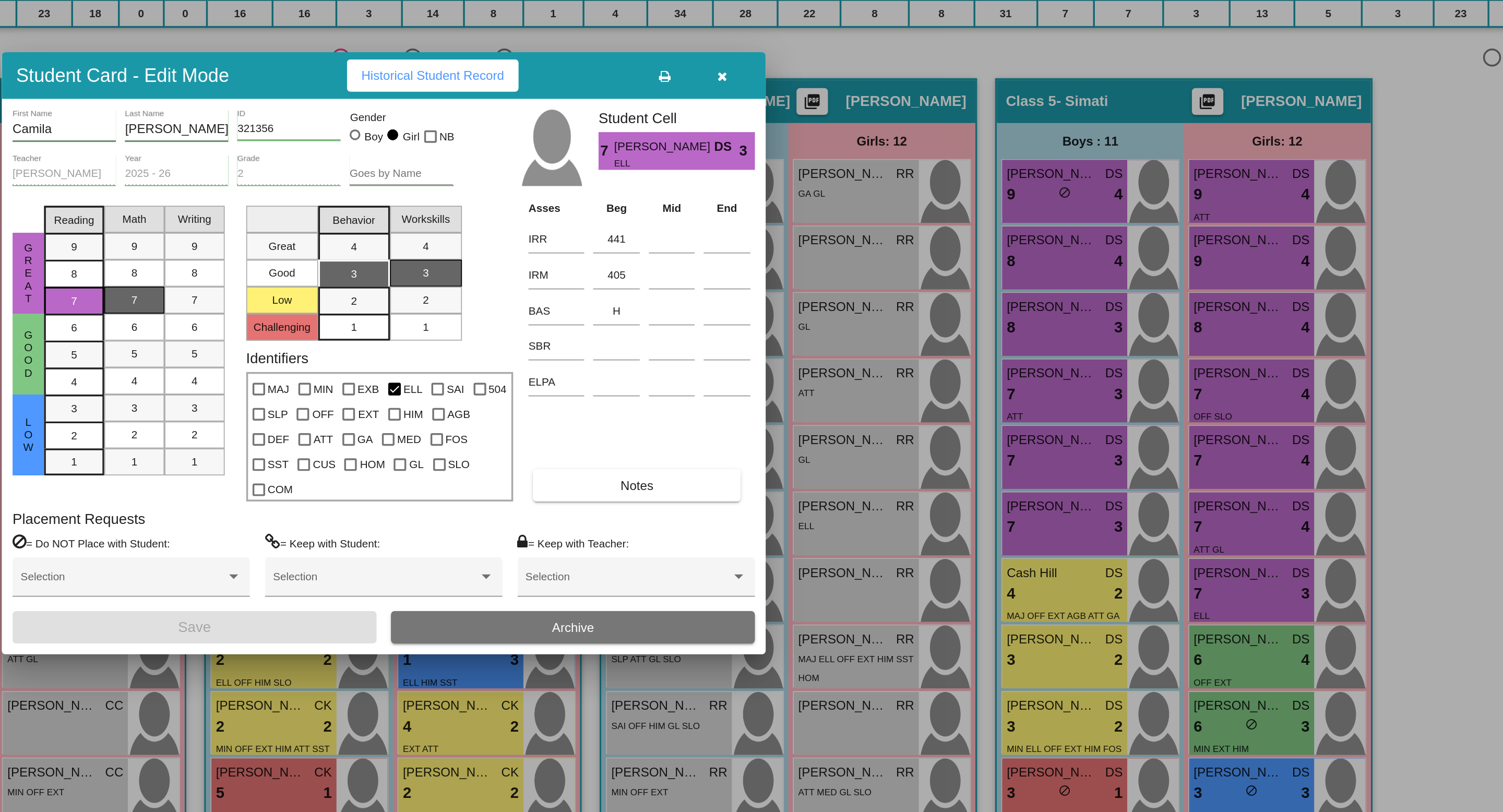
click at [950, 249] on icon "button" at bounding box center [948, 245] width 6 height 8
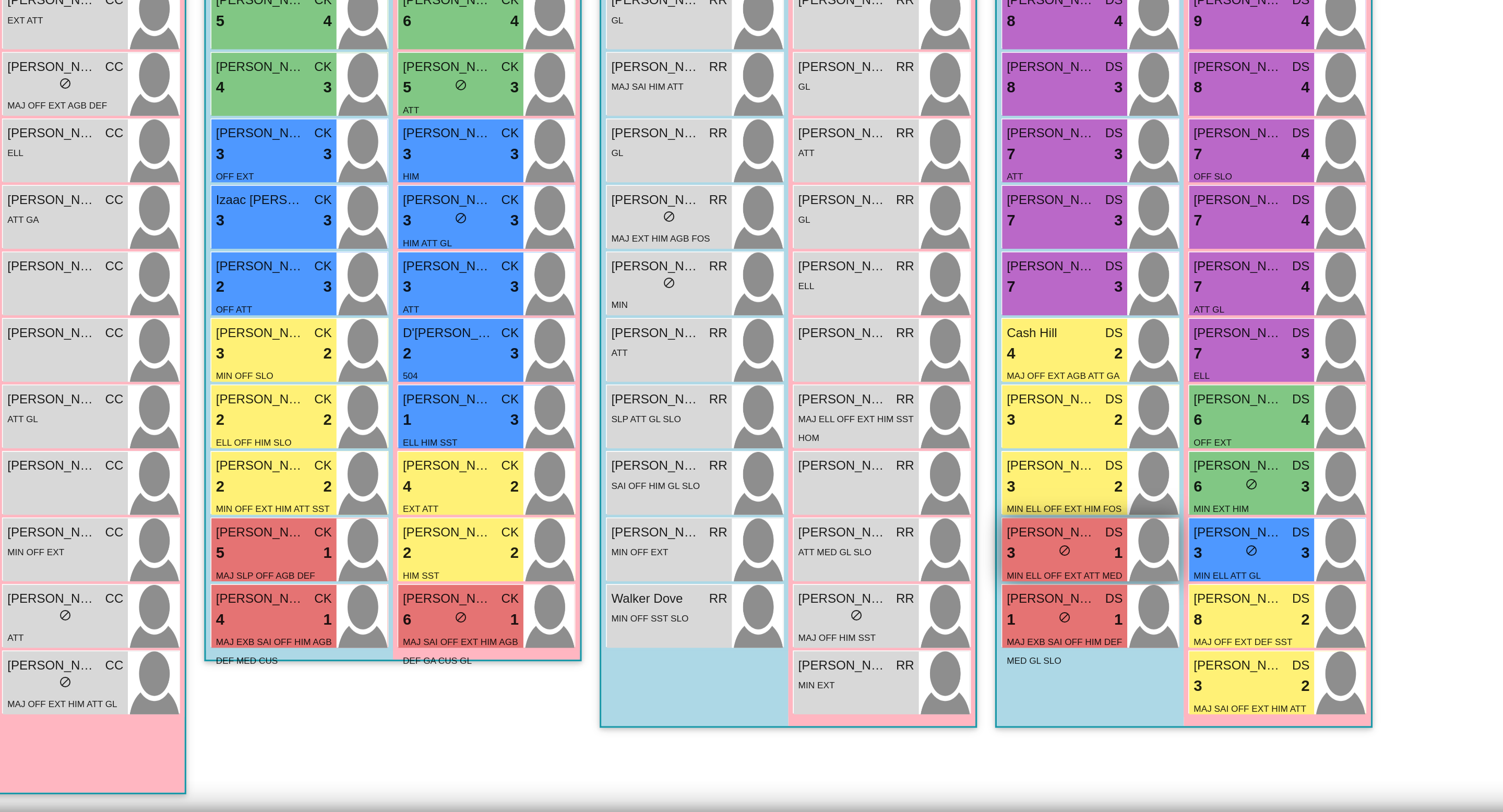
click at [1133, 663] on div "3 lock do_not_disturb_alt 1" at bounding box center [1146, 662] width 67 height 14
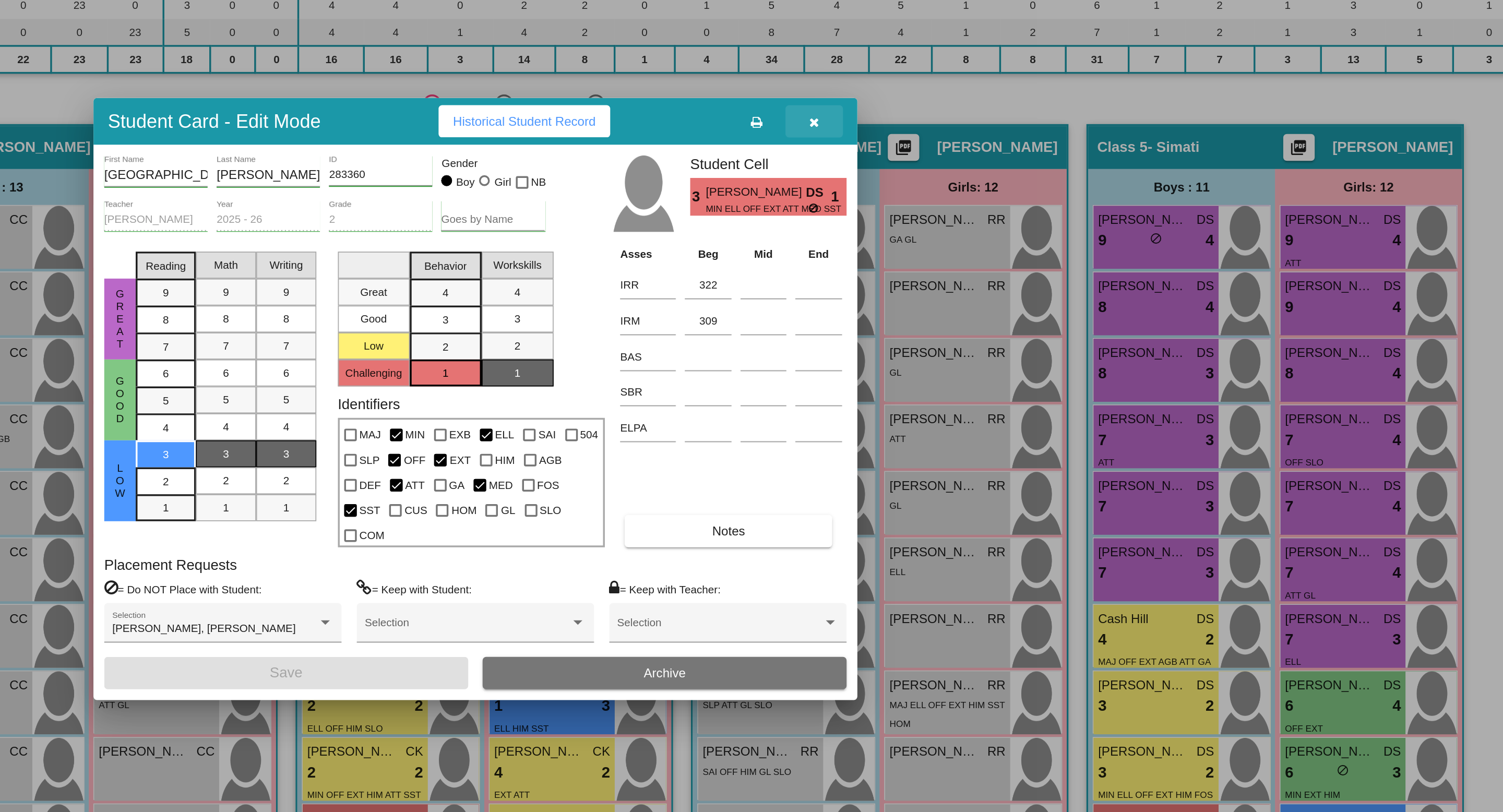
click at [948, 249] on icon "button" at bounding box center [948, 245] width 6 height 8
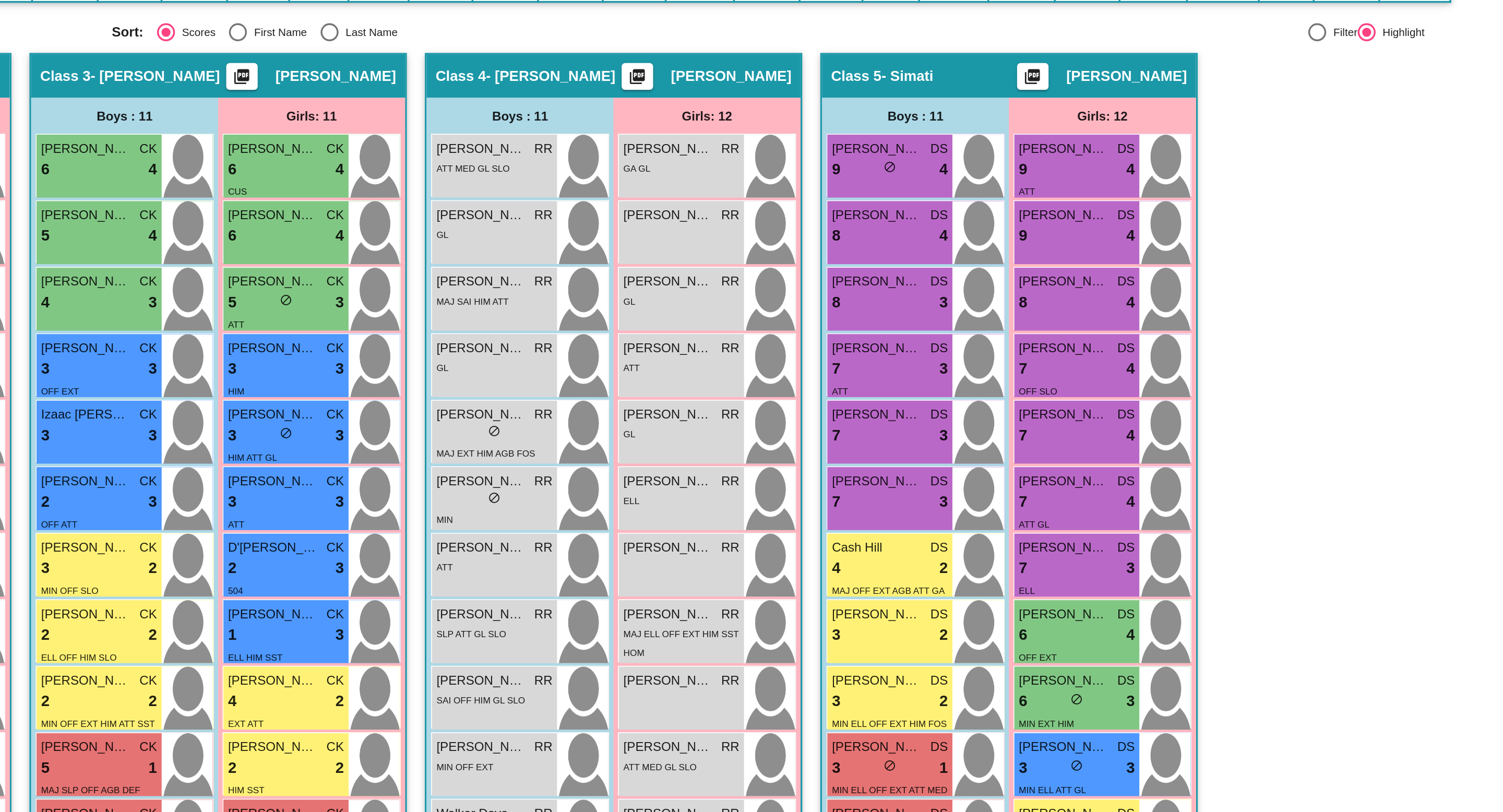
scroll to position [3, 0]
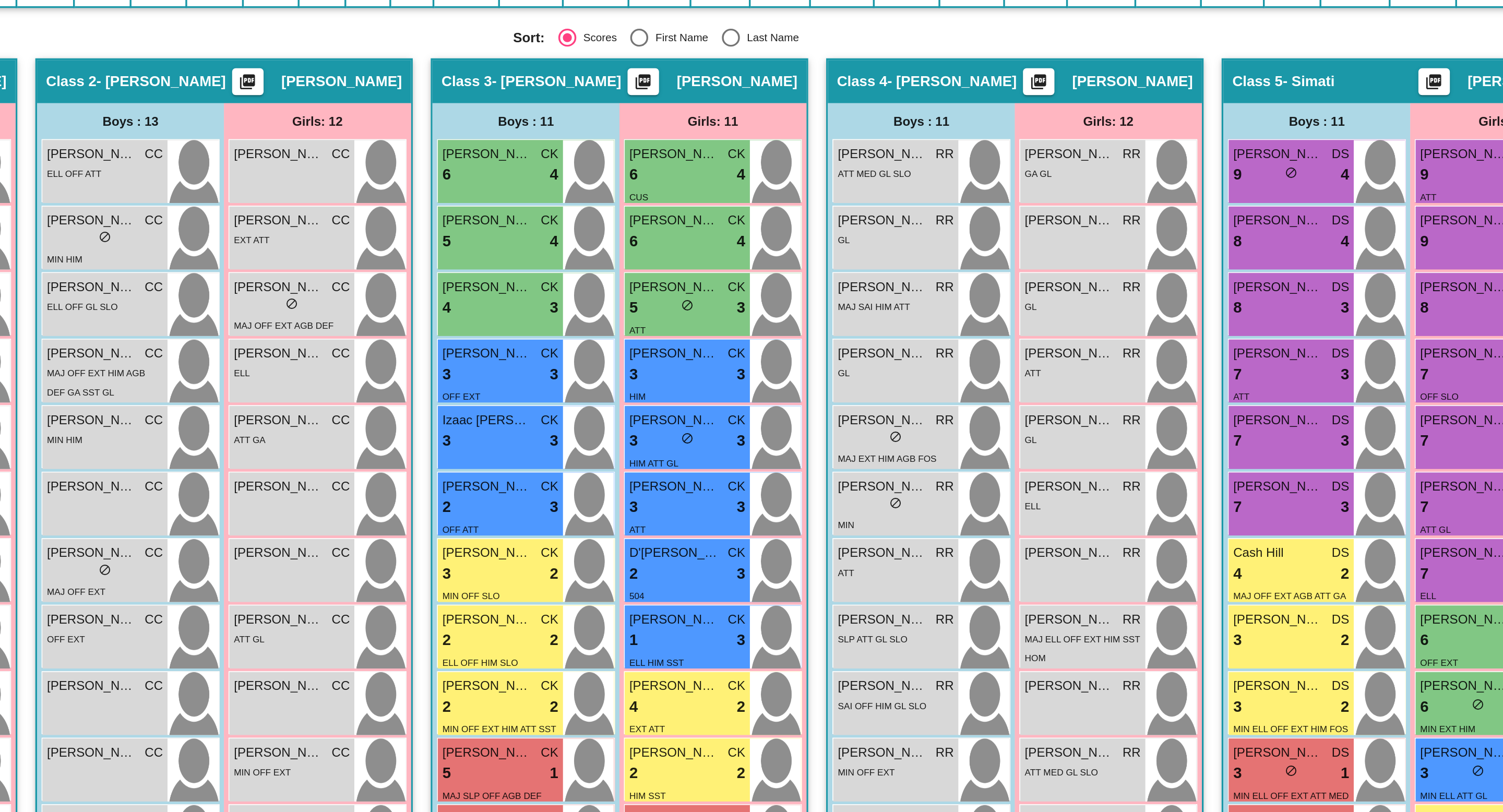
click at [1018, 262] on div "Hallway visibility_off 0 Students Show: Boys Girls Both Sort: Scores First Name…" at bounding box center [752, 269] width 1443 height 14
click at [1003, 268] on mat-radio-group "Sort: Scores First Name Last Name" at bounding box center [911, 268] width 433 height 10
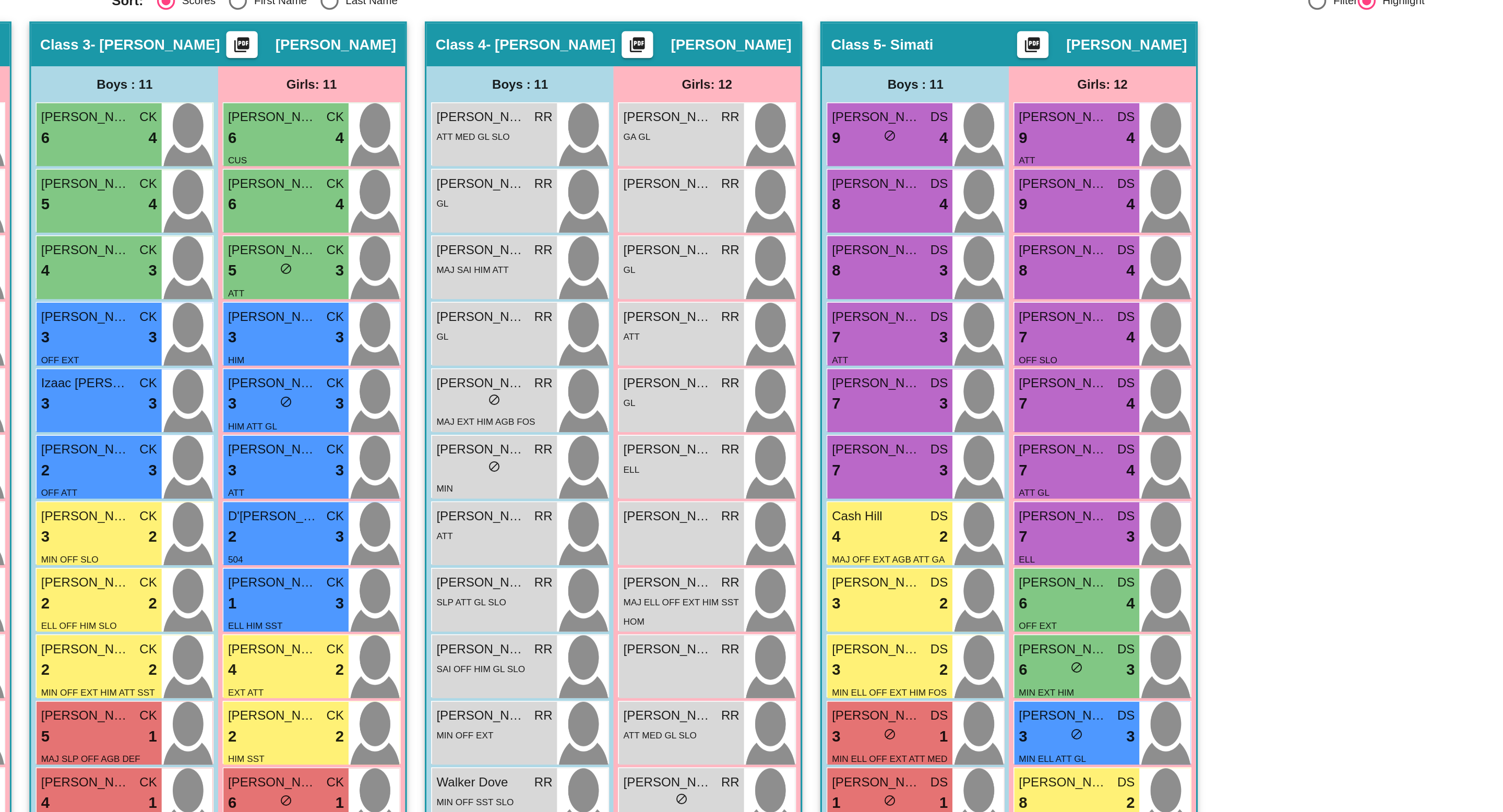
scroll to position [37, 0]
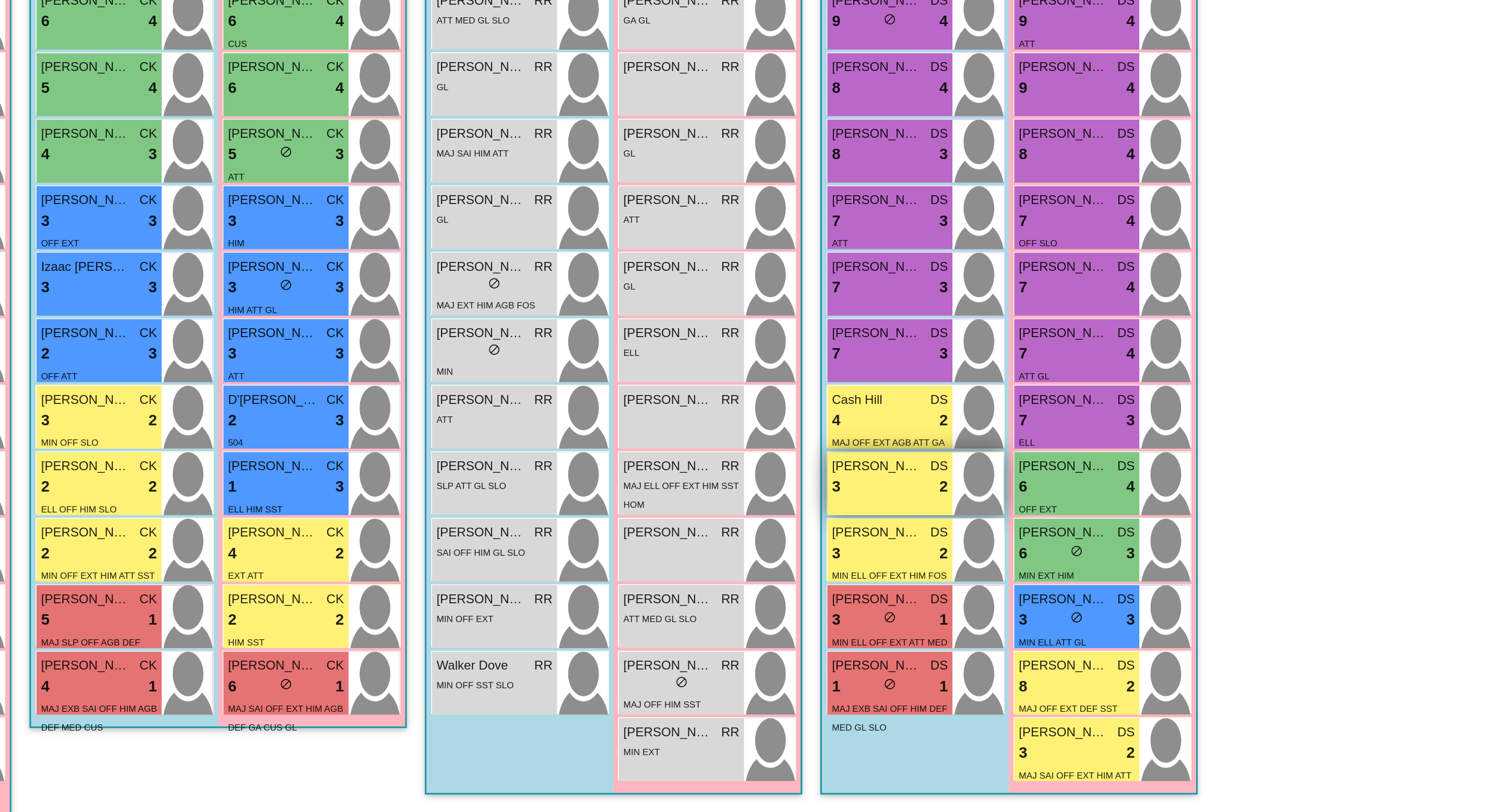
click at [1146, 581] on div "3 lock do_not_disturb_alt 2" at bounding box center [1146, 584] width 67 height 14
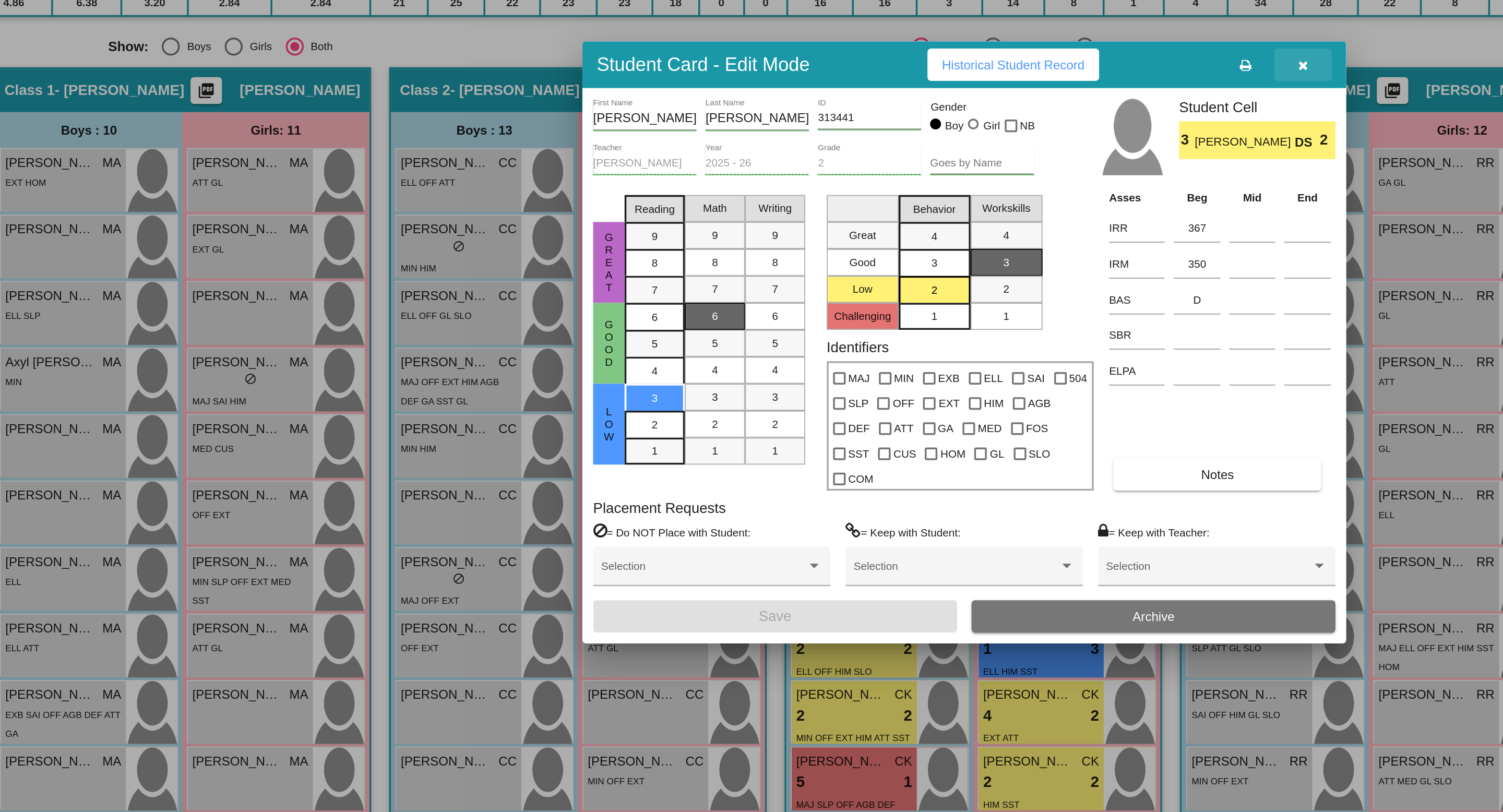
click at [951, 249] on icon "button" at bounding box center [948, 245] width 6 height 8
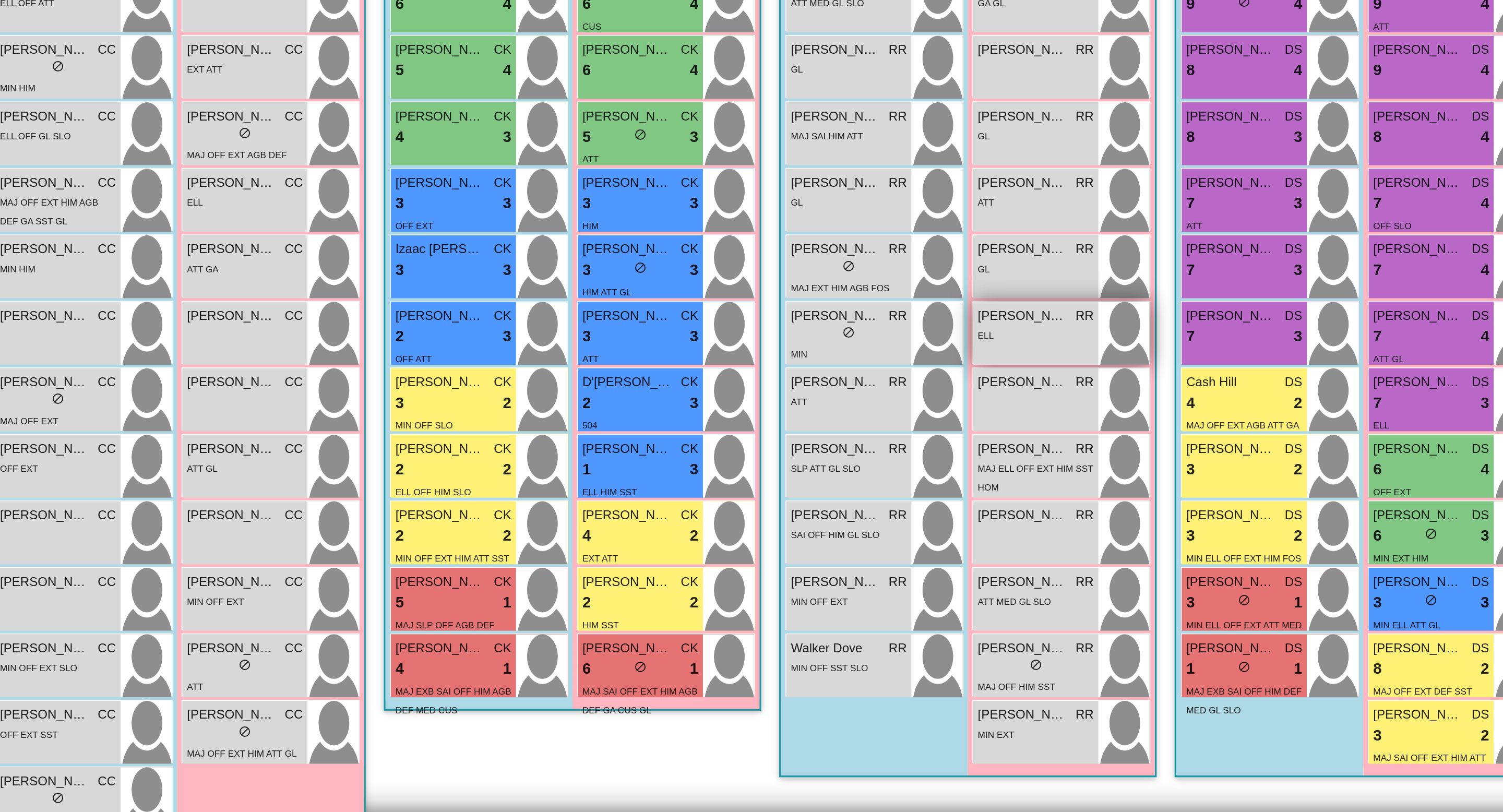
scroll to position [0, 0]
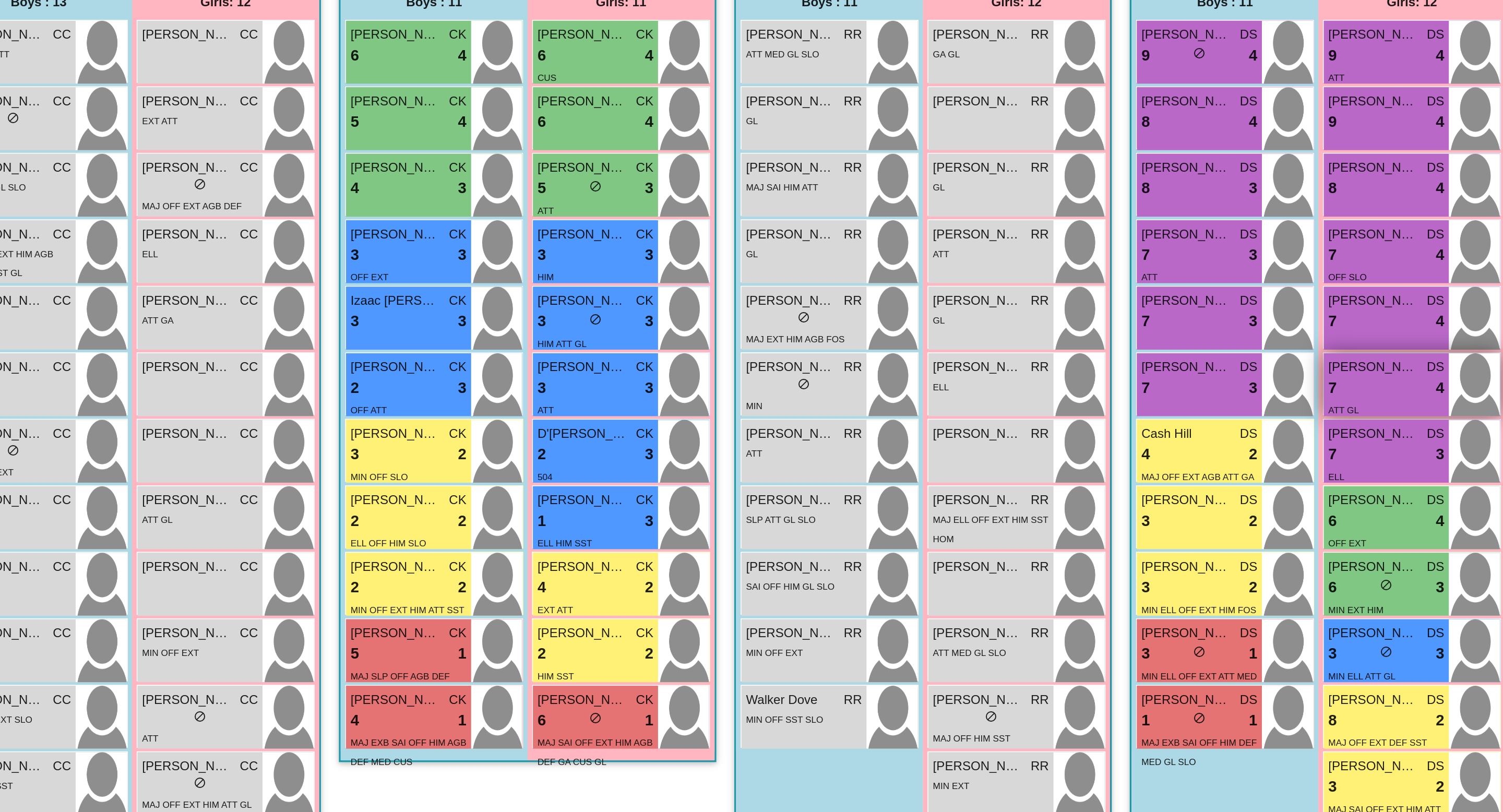
click at [1245, 543] on div "7 lock do_not_disturb_alt 4" at bounding box center [1255, 544] width 67 height 14
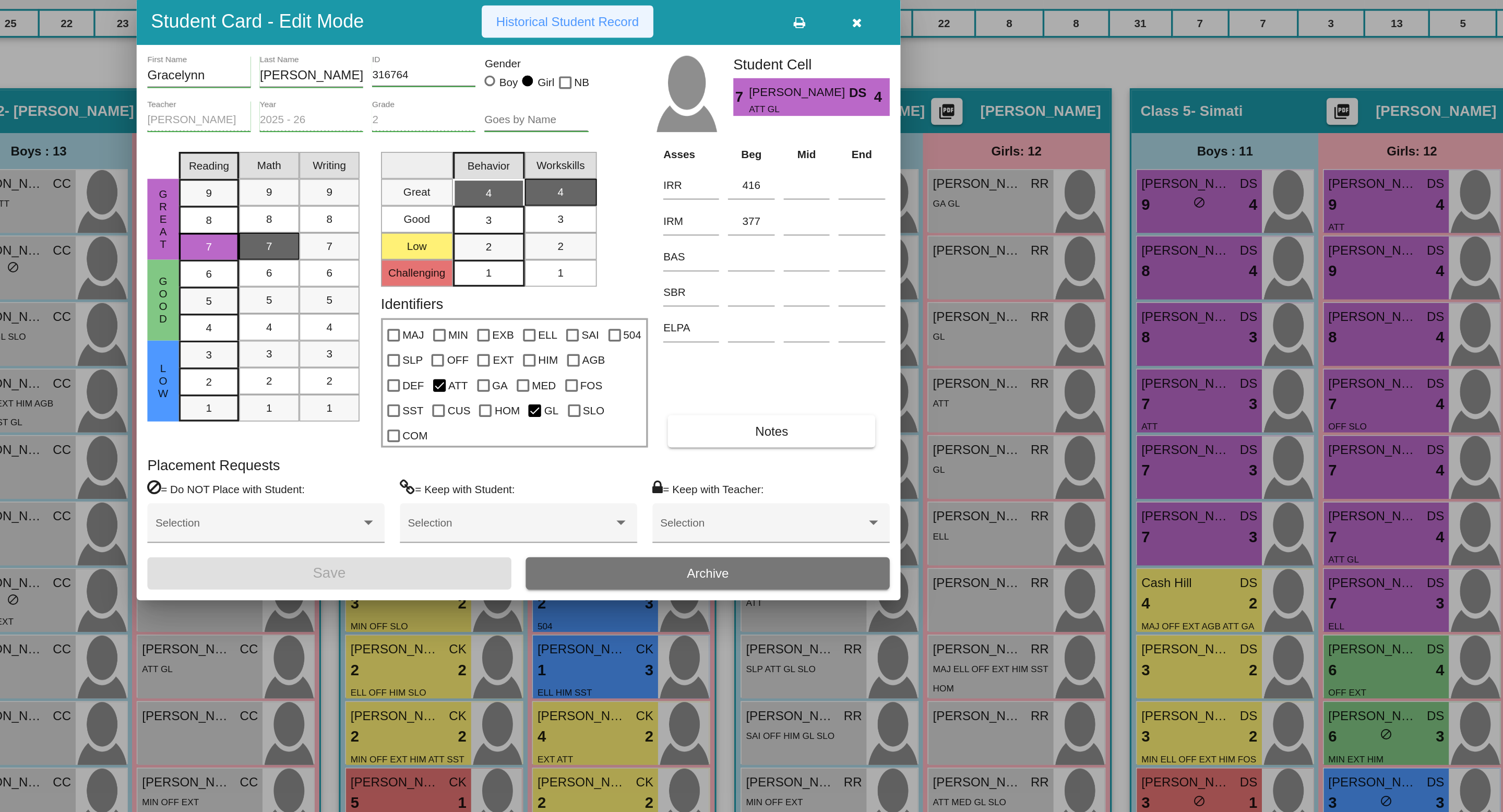
click at [812, 246] on button "Historical Student Record" at bounding box center [780, 244] width 100 height 19
click at [800, 249] on span "Historical Student Record" at bounding box center [780, 245] width 83 height 8
click at [949, 249] on icon "button" at bounding box center [948, 245] width 6 height 8
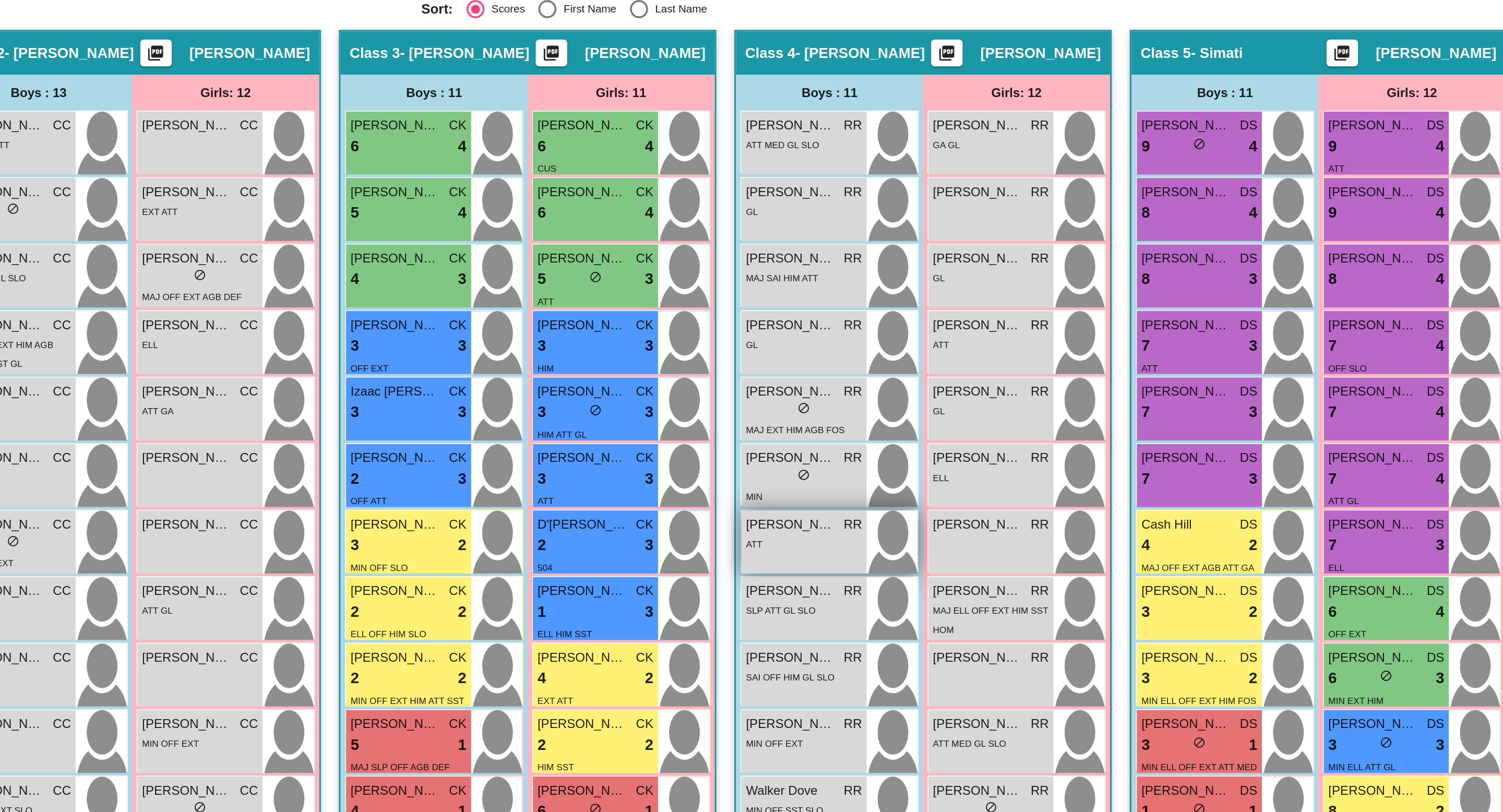
scroll to position [37, 0]
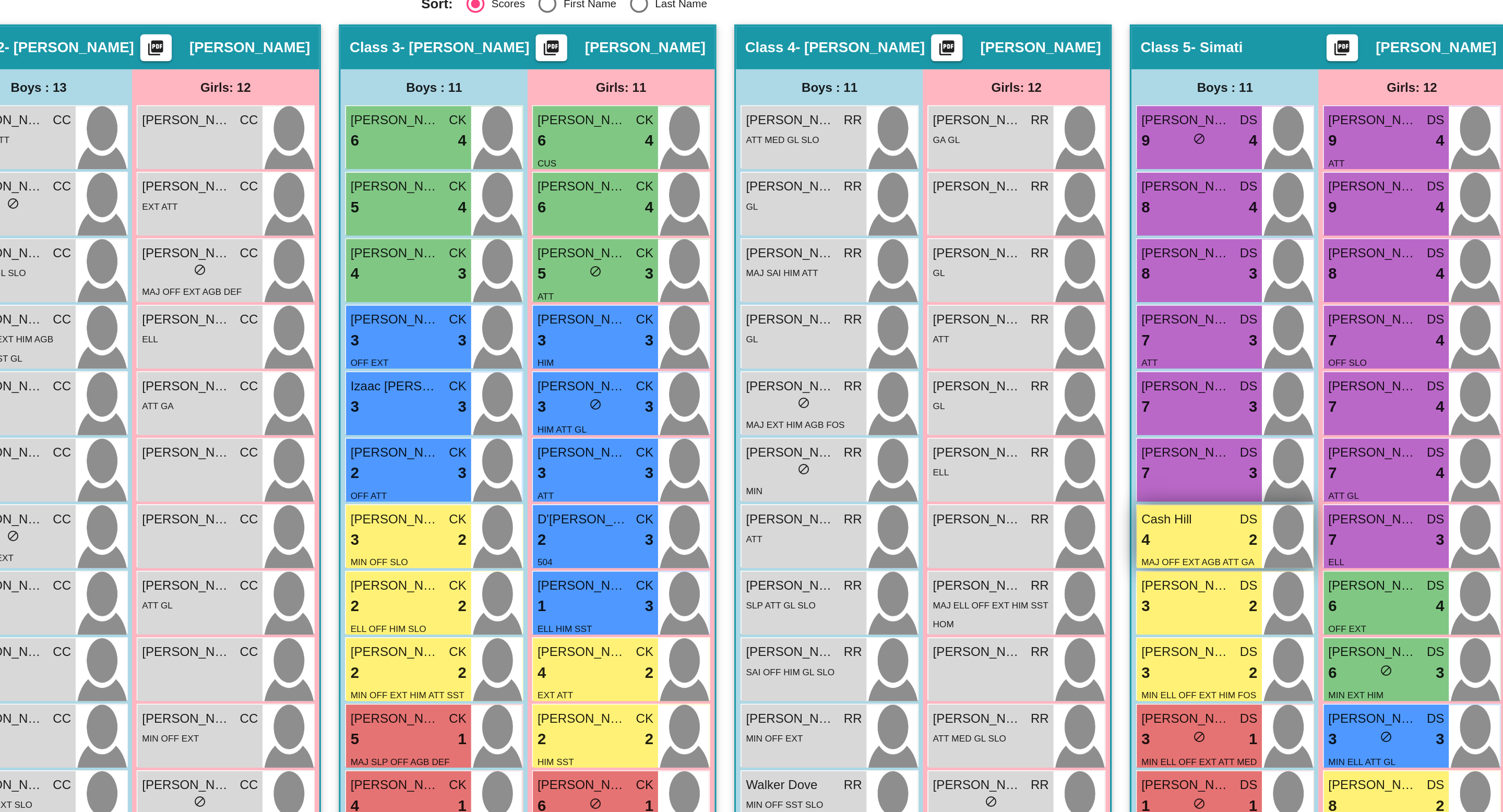
click at [1131, 545] on div "4 lock do_not_disturb_alt 2" at bounding box center [1146, 546] width 67 height 14
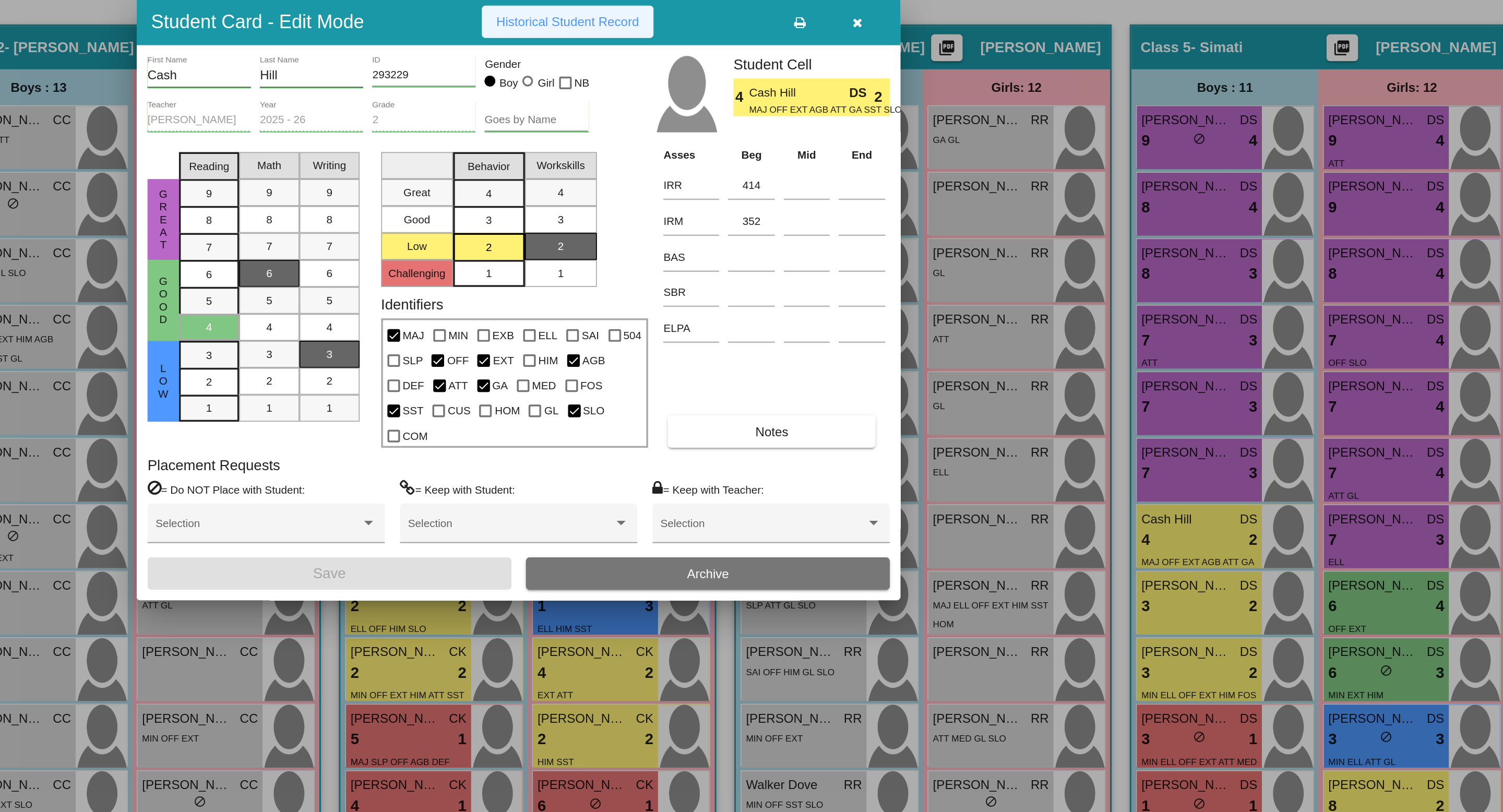
click at [781, 249] on span "Historical Student Record" at bounding box center [780, 245] width 83 height 8
click at [946, 249] on icon "button" at bounding box center [948, 245] width 6 height 8
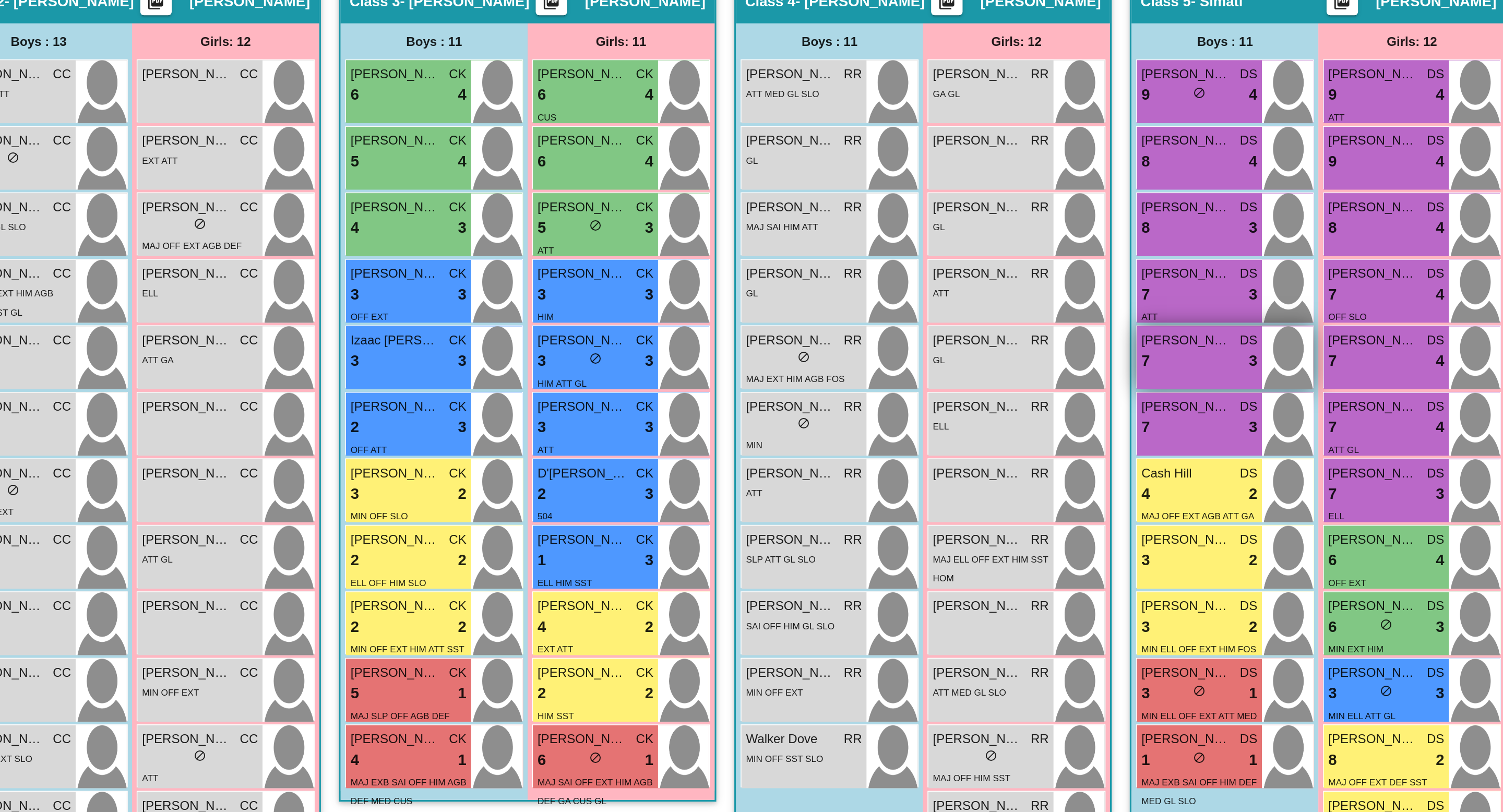
click at [1132, 465] on div "7 lock do_not_disturb_alt 3" at bounding box center [1146, 469] width 67 height 14
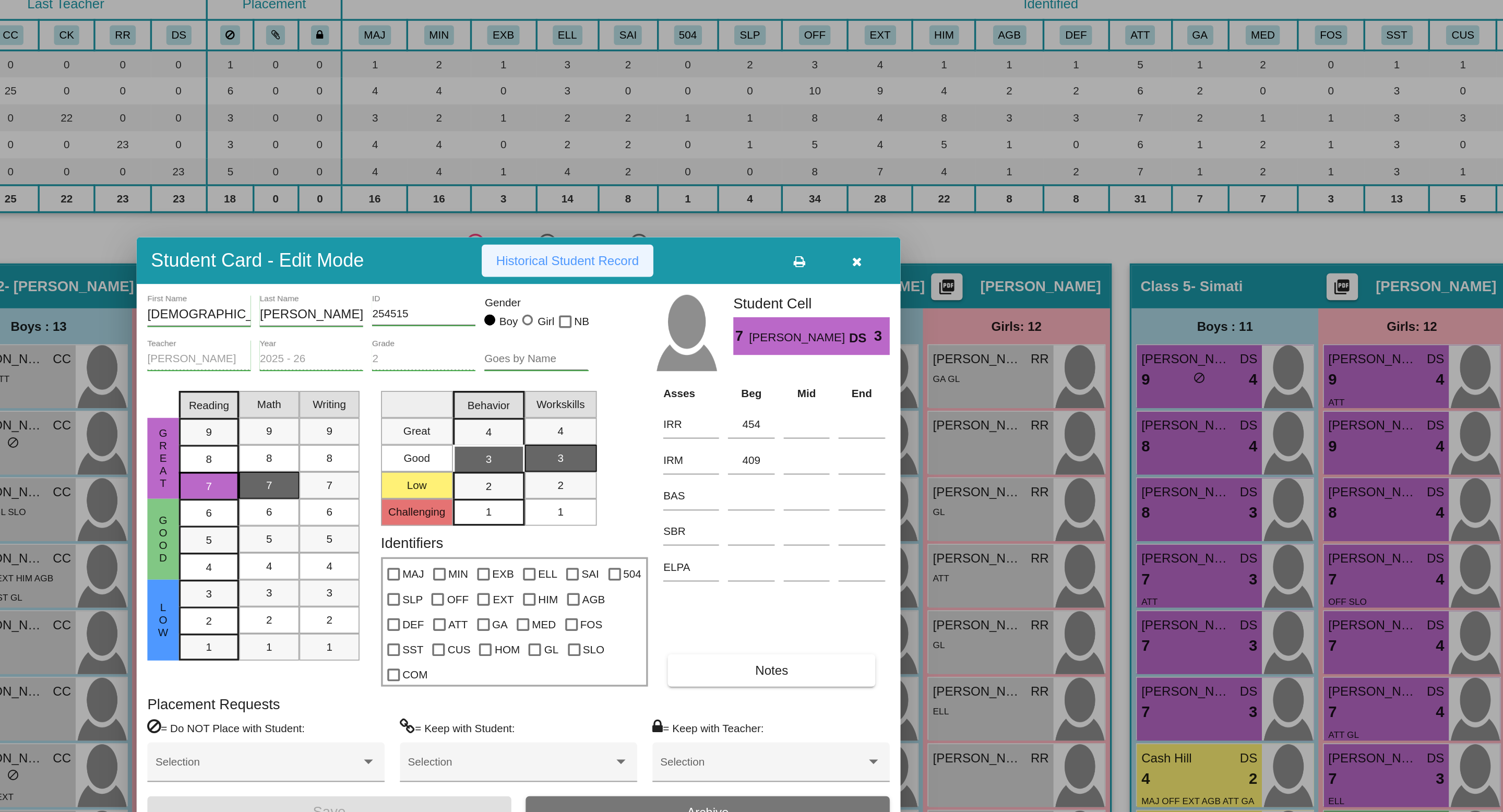
click at [781, 249] on span "Historical Student Record" at bounding box center [780, 245] width 83 height 8
click at [948, 254] on button "button" at bounding box center [948, 244] width 33 height 19
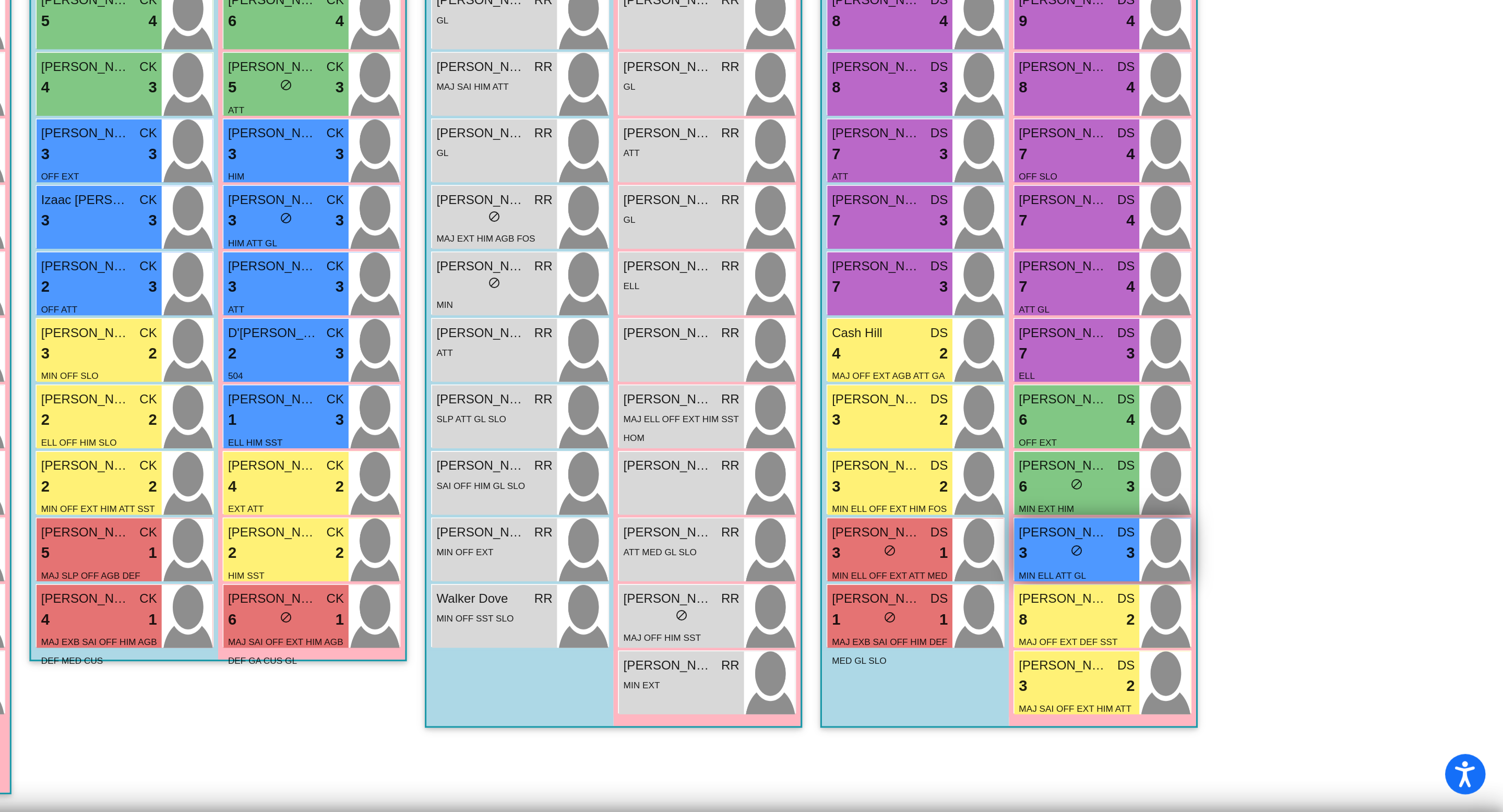
click at [1263, 658] on div "3 lock do_not_disturb_alt 3" at bounding box center [1255, 662] width 67 height 14
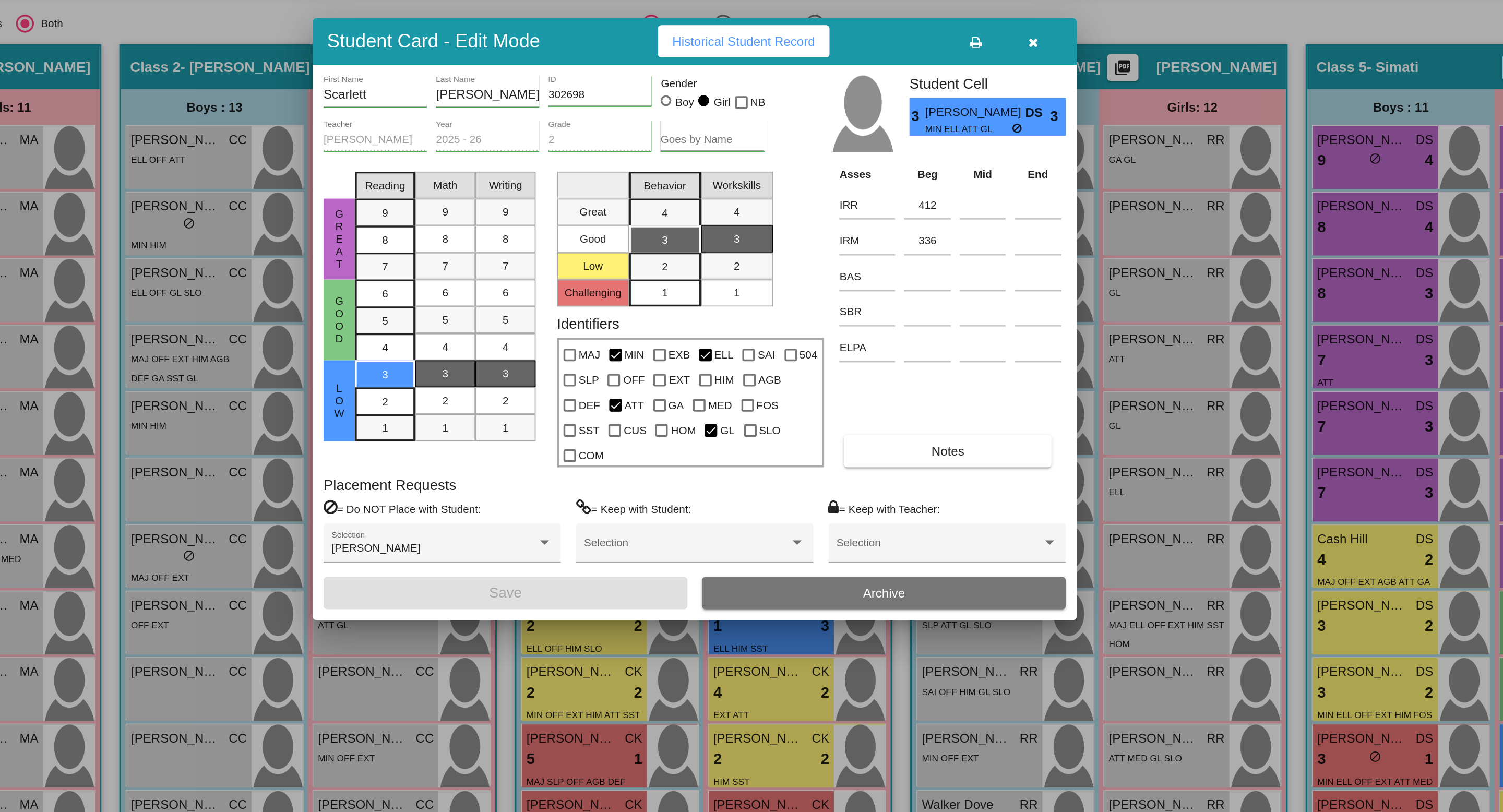
click at [793, 249] on span "Historical Student Record" at bounding box center [780, 245] width 83 height 8
click at [948, 249] on icon "button" at bounding box center [948, 245] width 6 height 8
